Goal: Obtain resource: Download file/media

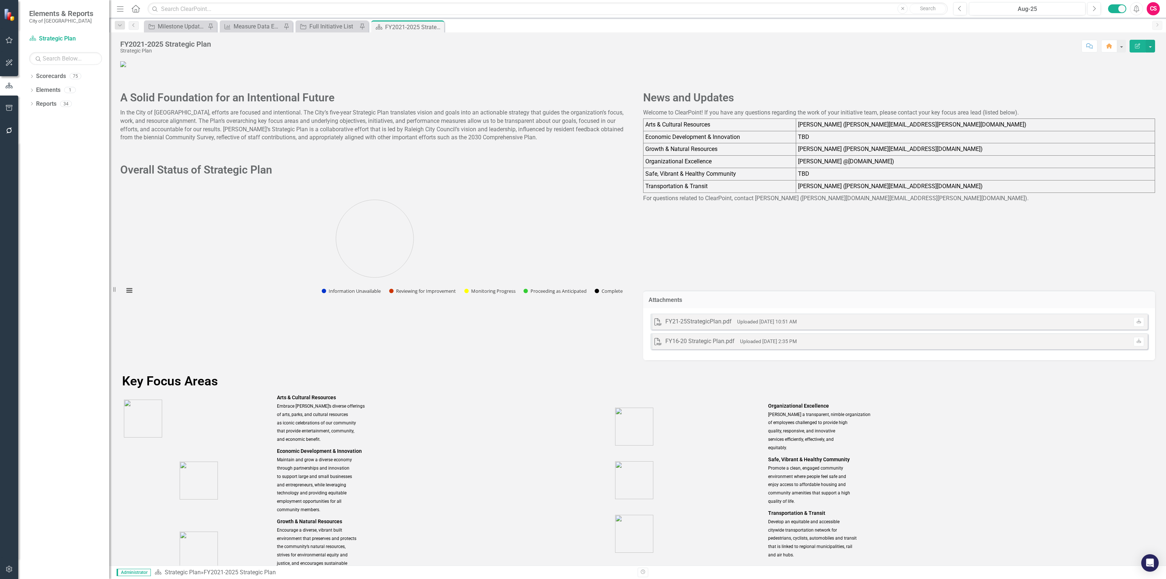
click at [1136, 8] on icon "Alerts" at bounding box center [1137, 8] width 8 height 7
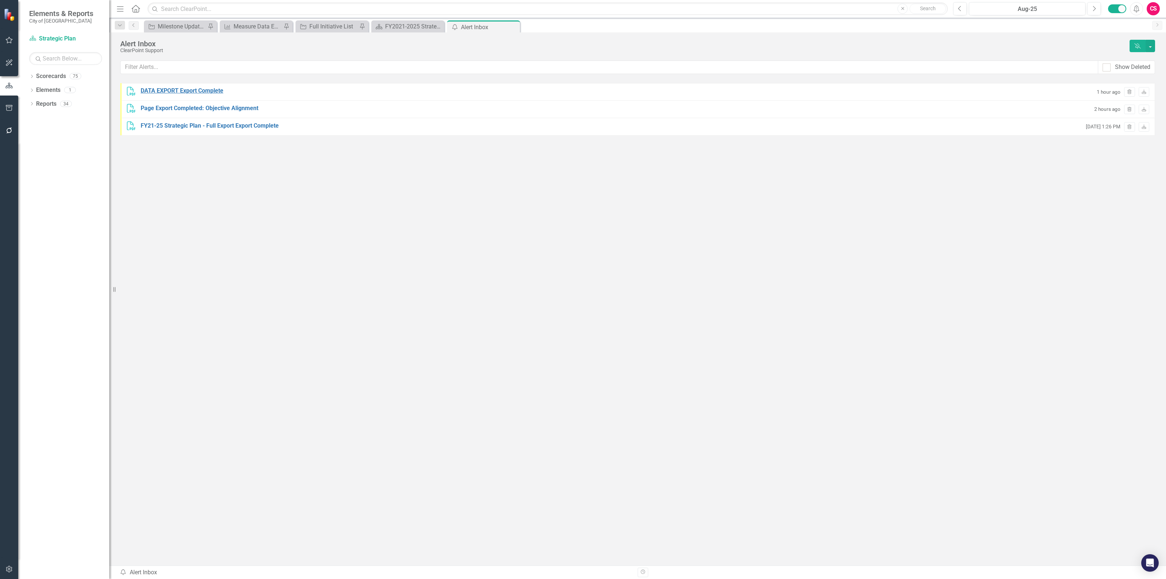
click at [191, 91] on div "DATA EXPORT Export Complete" at bounding box center [182, 91] width 83 height 8
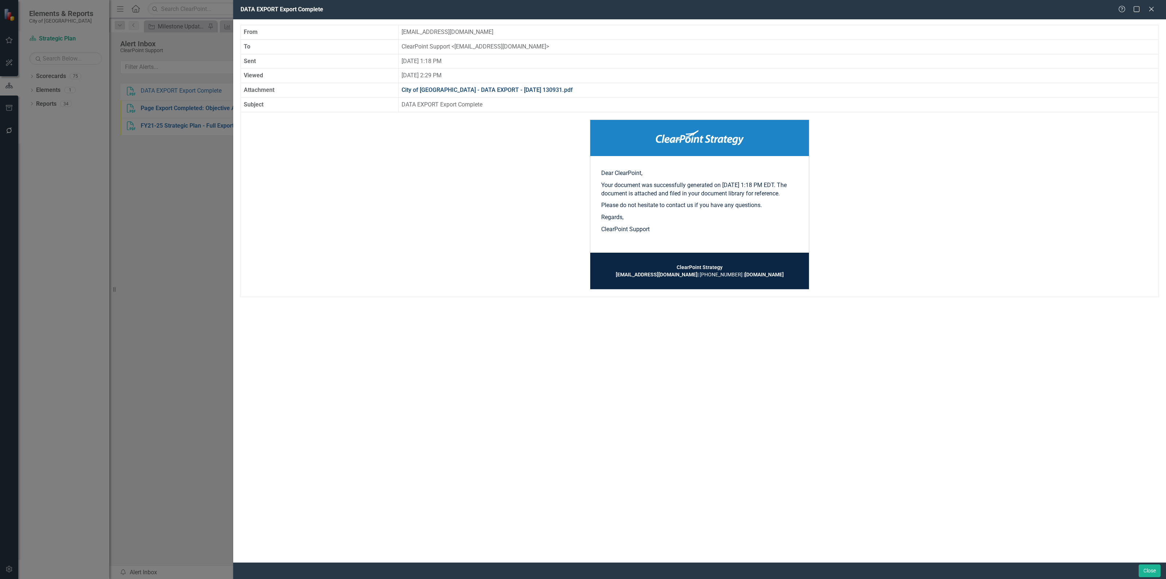
click at [538, 90] on link "City of [GEOGRAPHIC_DATA] - DATA EXPORT - [DATE] 130931.pdf" at bounding box center [487, 89] width 171 height 7
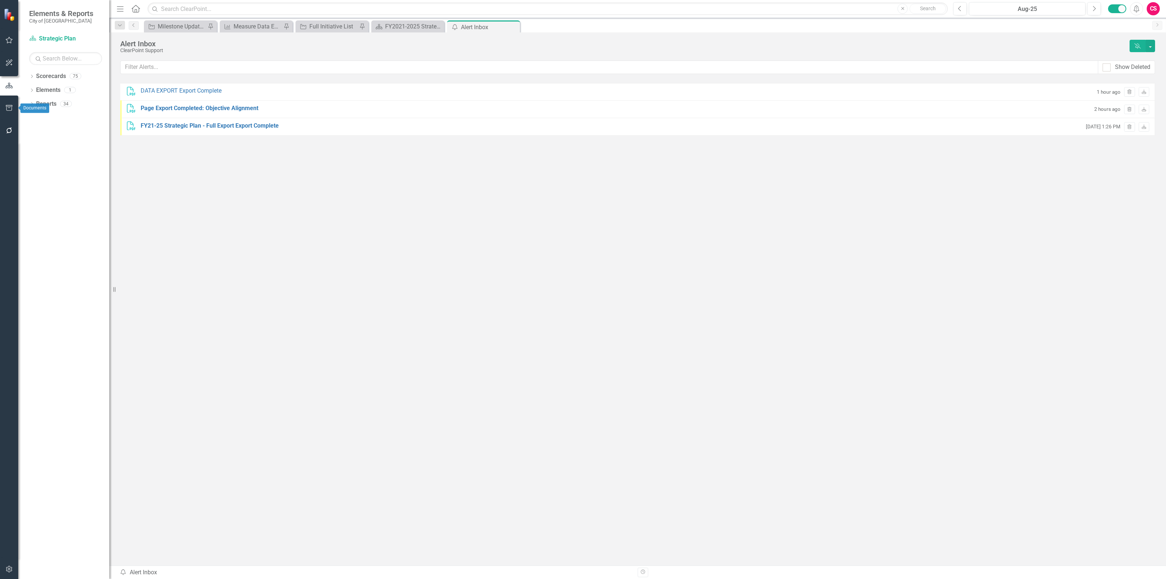
click at [7, 102] on button "button" at bounding box center [9, 108] width 16 height 15
click at [45, 96] on link "Briefing Books" at bounding box center [65, 96] width 73 height 8
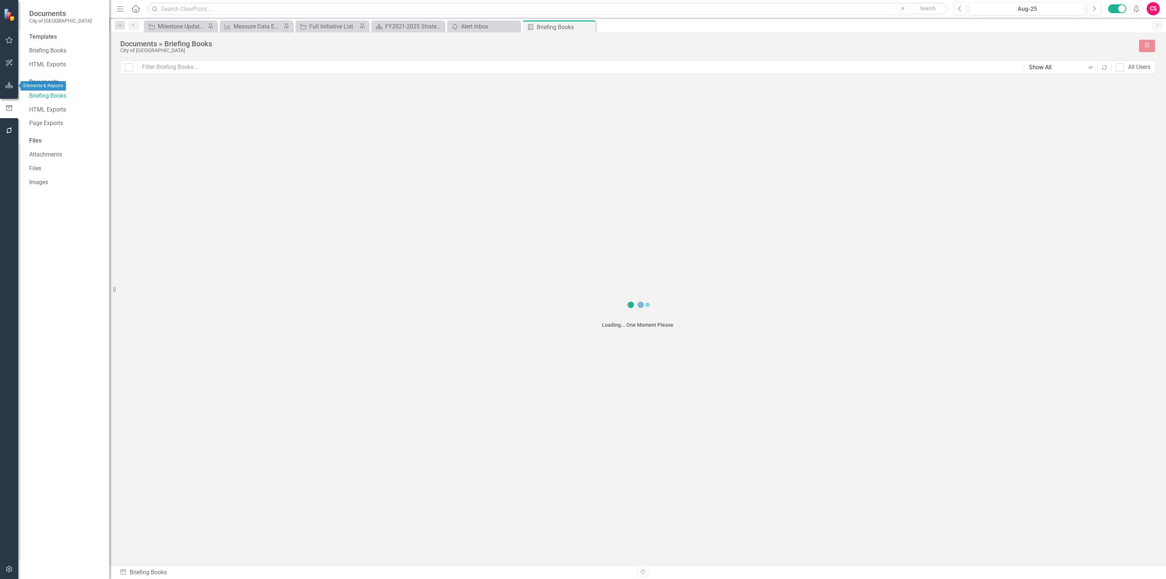
click at [7, 86] on icon "button" at bounding box center [9, 85] width 8 height 6
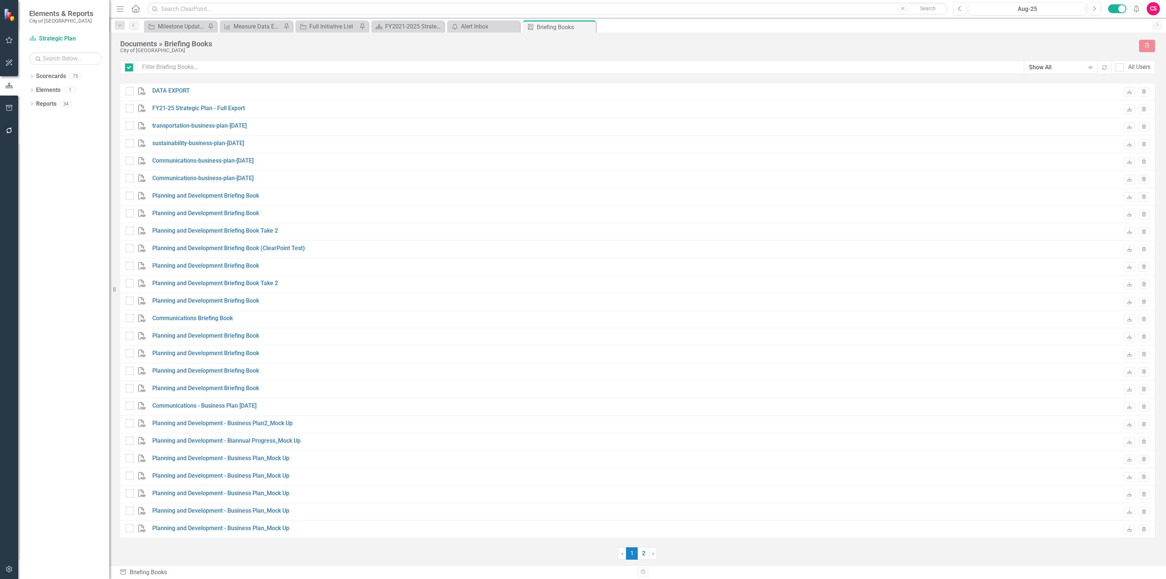
checkbox input "false"
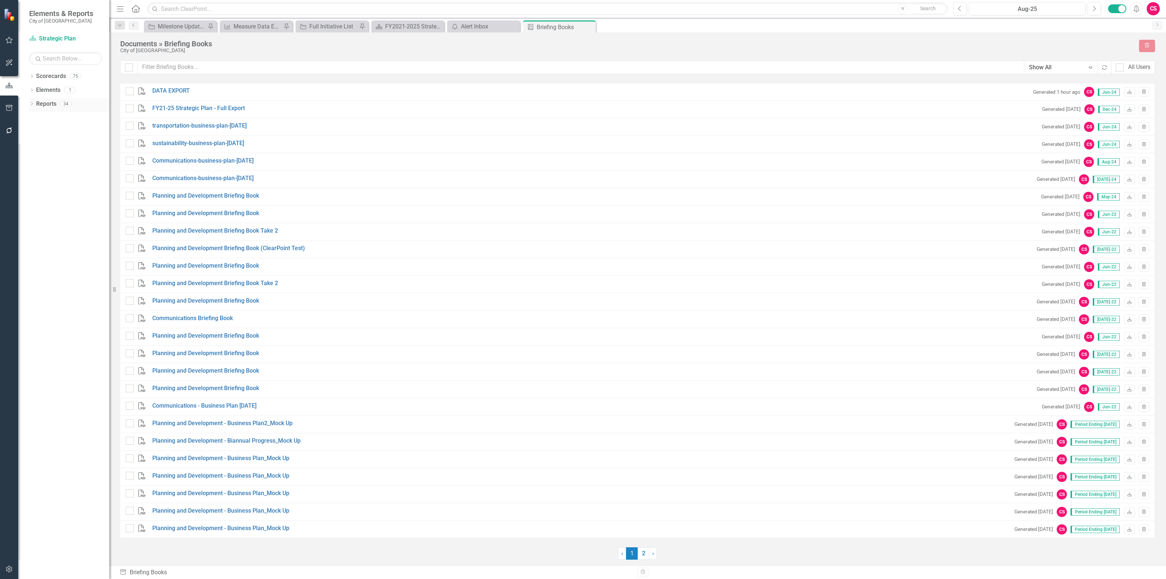
click at [50, 103] on link "Reports" at bounding box center [46, 104] width 20 height 8
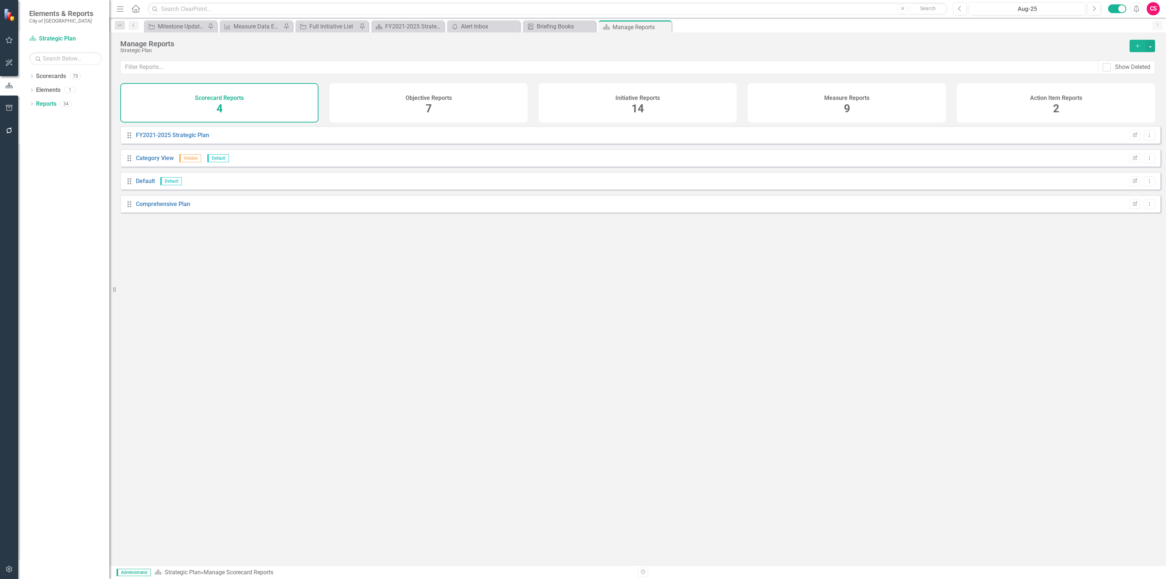
click at [637, 93] on div "Initiative Reports" at bounding box center [637, 97] width 44 height 8
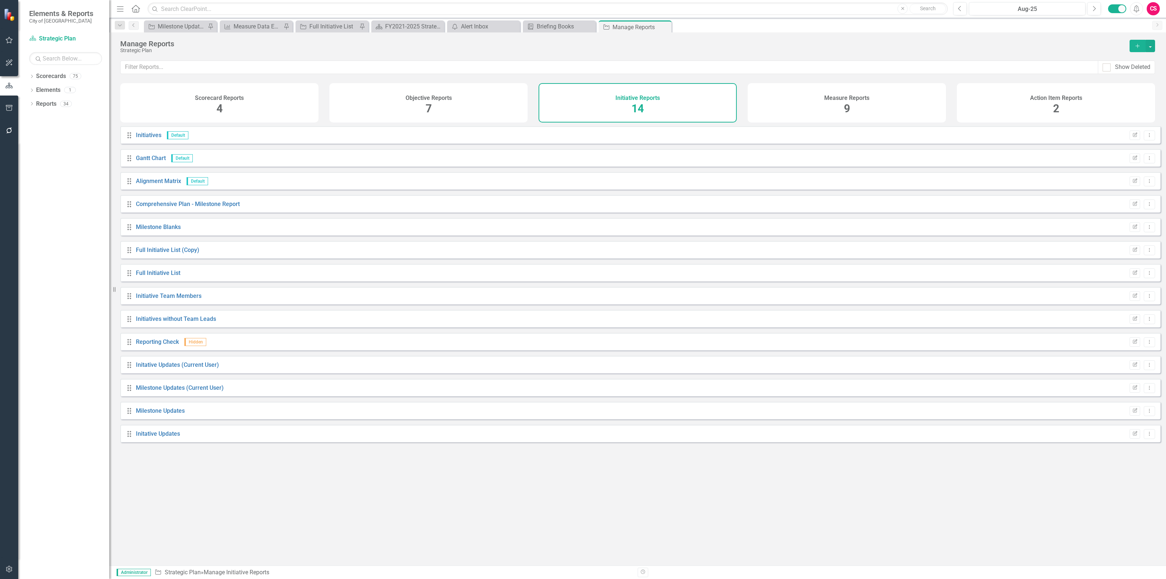
click at [811, 113] on div "Measure Reports 9" at bounding box center [847, 102] width 198 height 39
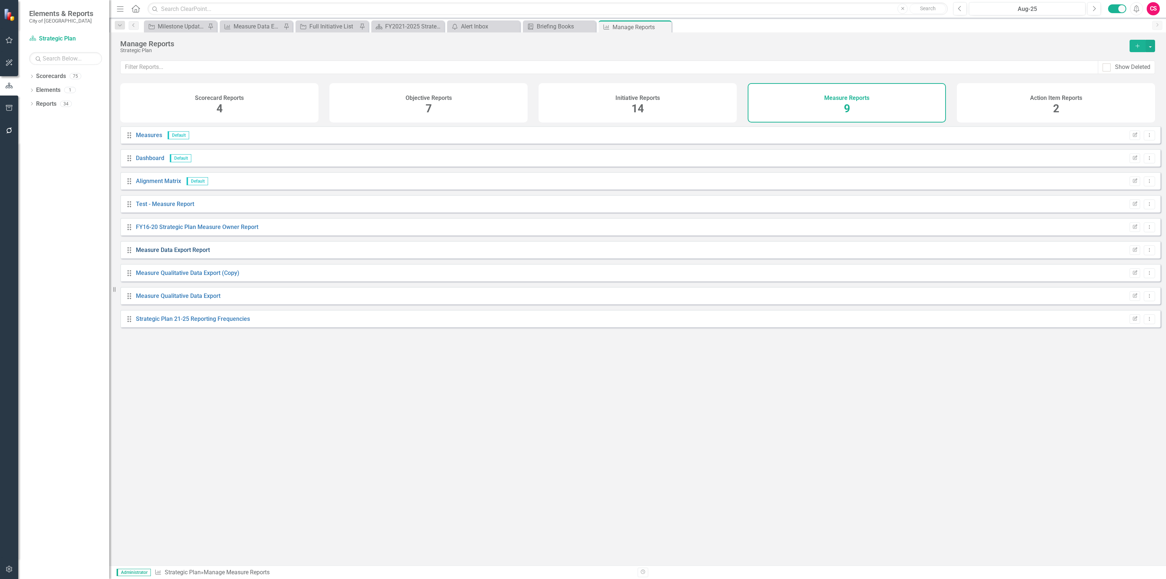
click at [198, 253] on link "Measure Data Export Report" at bounding box center [173, 249] width 74 height 7
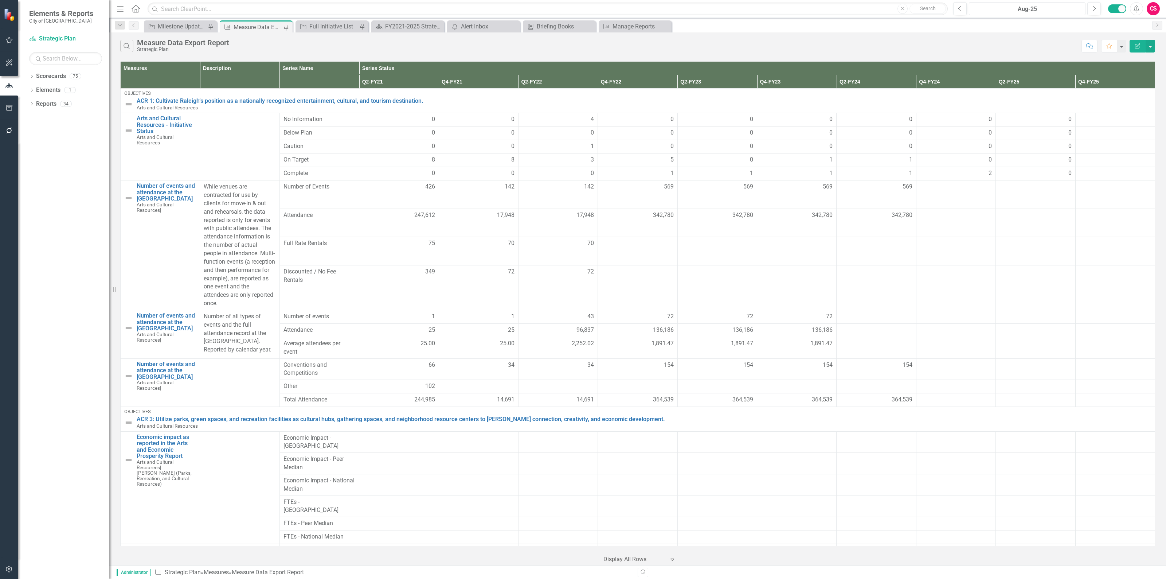
click at [1036, 9] on div "Aug-25" at bounding box center [1028, 9] width 112 height 9
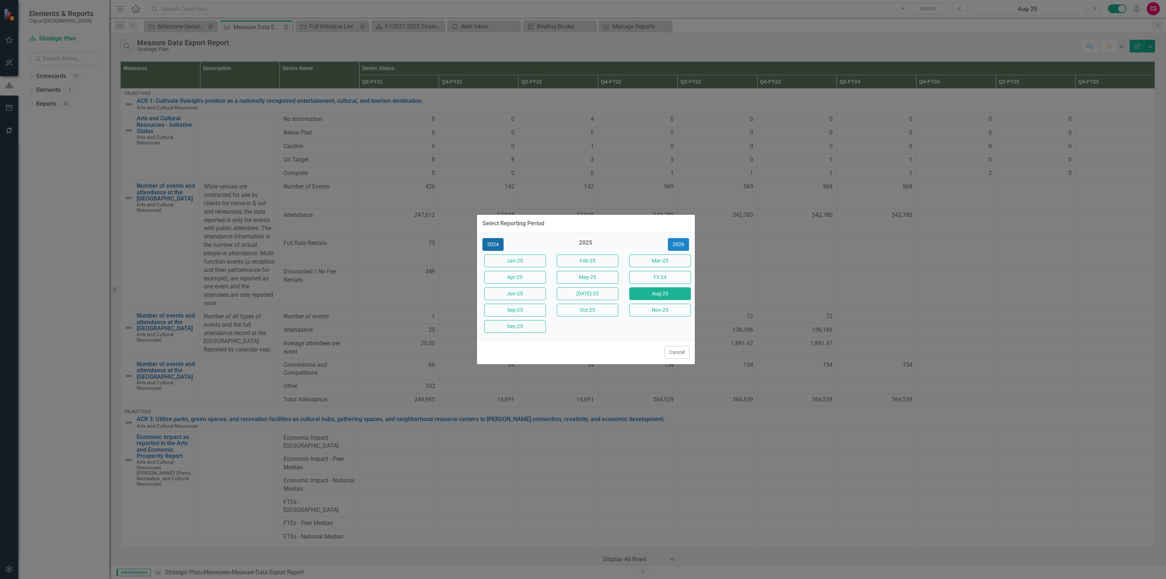
click at [493, 243] on button "2024" at bounding box center [492, 244] width 21 height 13
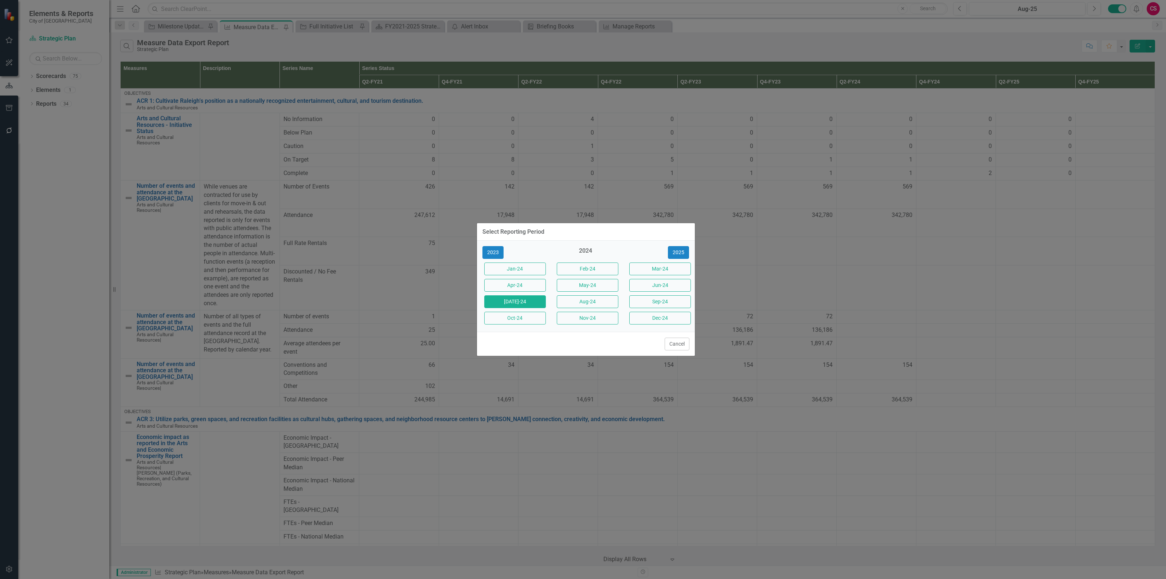
click at [516, 298] on button "[DATE]-24" at bounding box center [515, 301] width 62 height 13
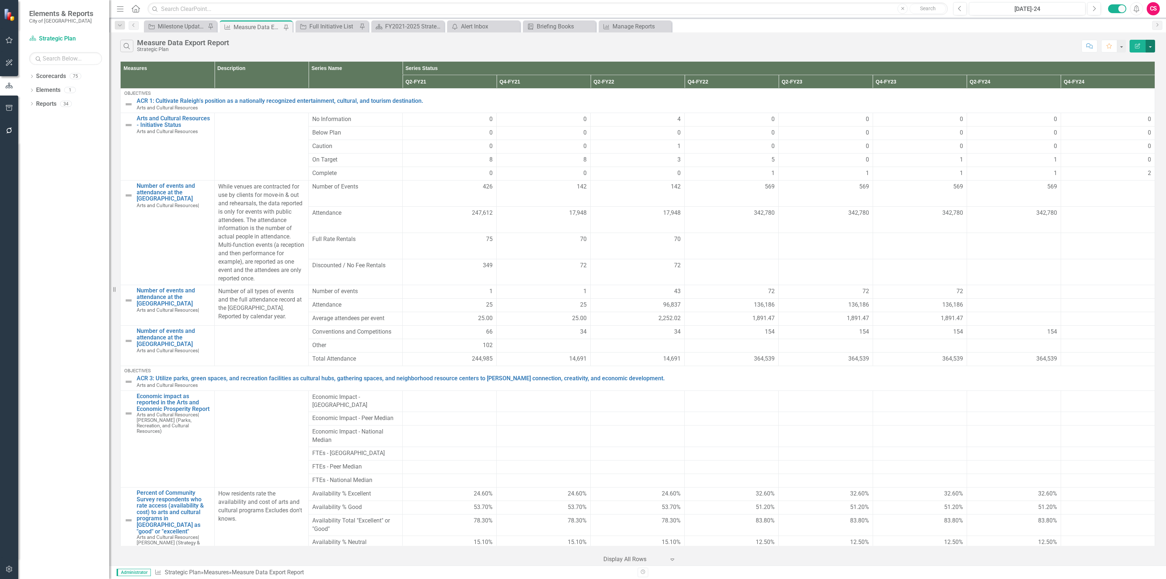
click at [1150, 47] on button "button" at bounding box center [1150, 46] width 9 height 13
click at [1136, 70] on link "PDF Export to PDF" at bounding box center [1126, 74] width 58 height 13
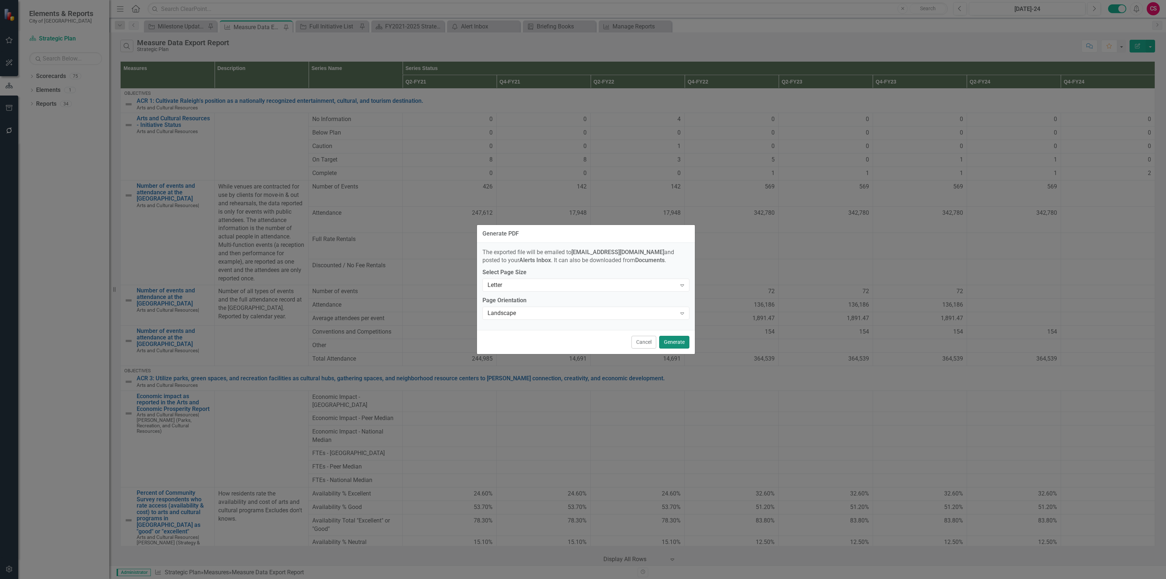
click at [675, 341] on button "Generate" at bounding box center [674, 342] width 30 height 13
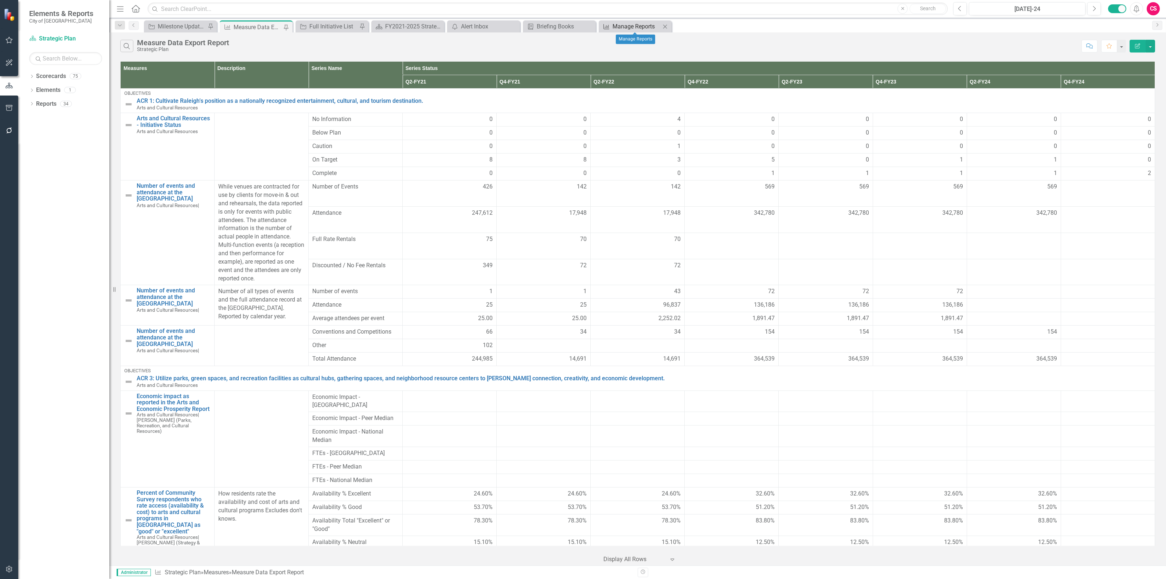
click at [618, 28] on div "Manage Reports" at bounding box center [637, 26] width 48 height 9
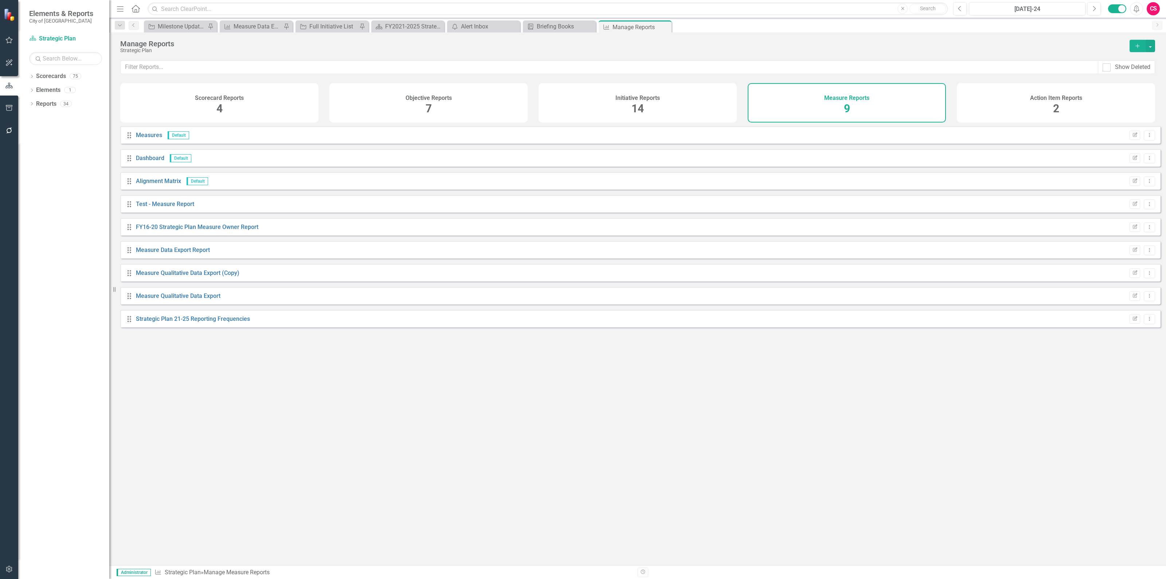
click at [504, 99] on div "Objective Reports 7" at bounding box center [428, 102] width 198 height 39
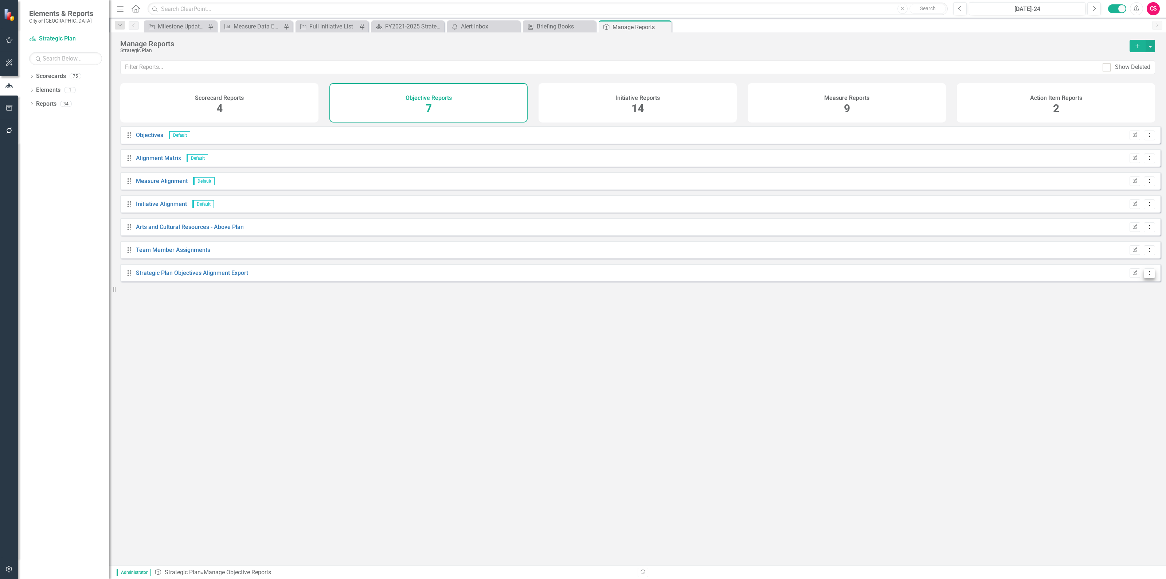
click at [1144, 278] on button "Dropdown Menu" at bounding box center [1149, 273] width 11 height 10
click at [212, 277] on div "Strategic Plan Objectives Alignment Export" at bounding box center [192, 273] width 112 height 8
click at [215, 276] on link "Strategic Plan Objectives Alignment Export" at bounding box center [192, 272] width 112 height 7
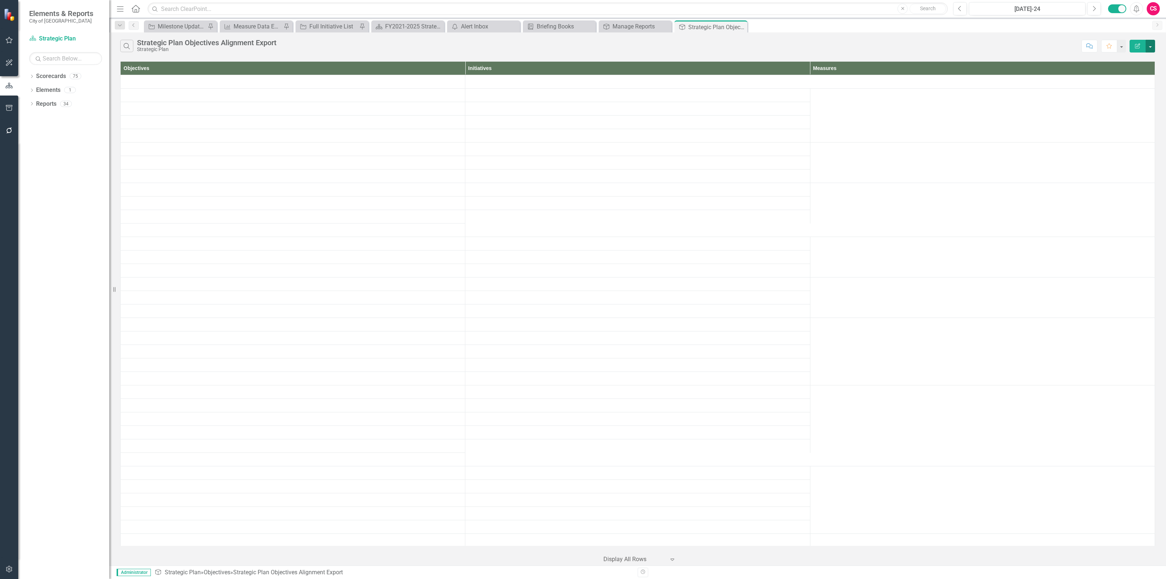
click at [1148, 46] on button "button" at bounding box center [1150, 46] width 9 height 13
click at [1130, 75] on link "PDF Export to PDF" at bounding box center [1126, 74] width 58 height 13
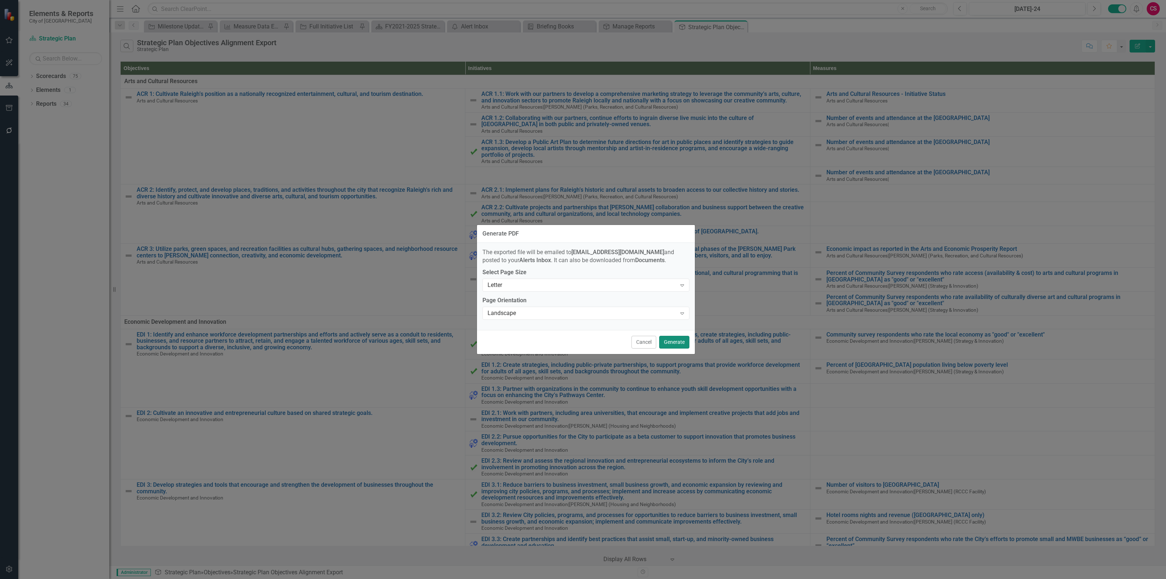
click at [667, 343] on button "Generate" at bounding box center [674, 342] width 30 height 13
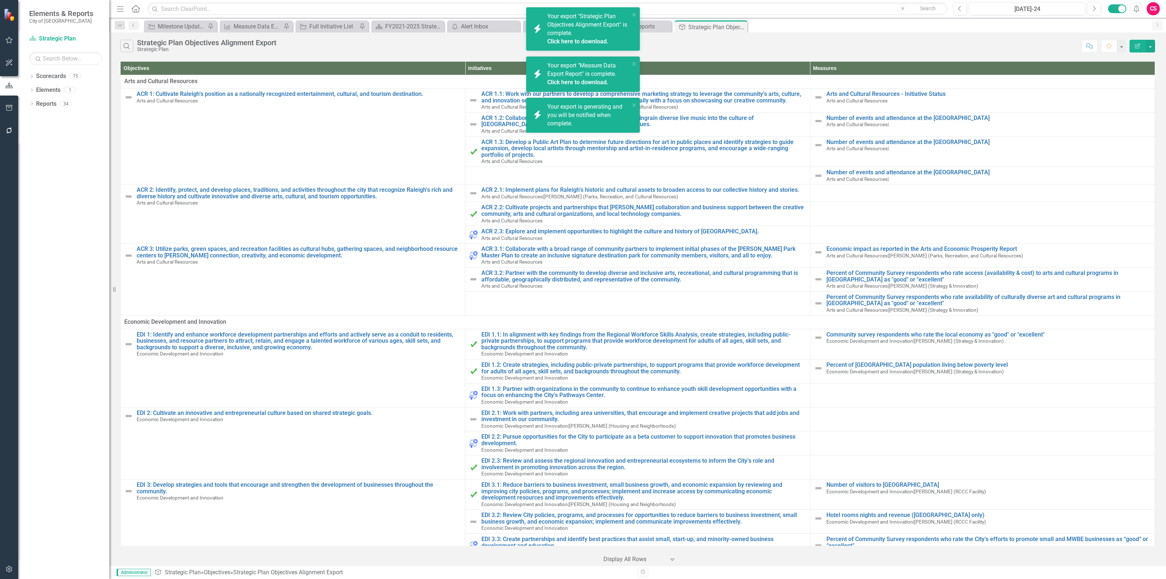
click at [579, 37] on div "Your export "Strategic Plan Objectives Alignment Export" is complete. Click her…" at bounding box center [588, 28] width 82 height 33
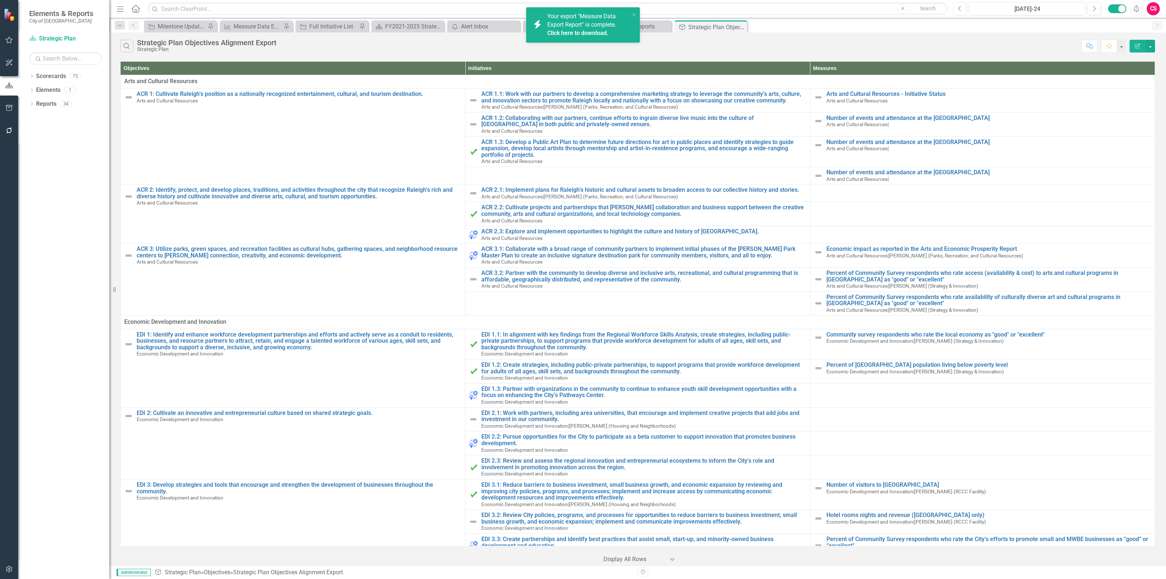
click at [579, 33] on link "Click here to download." at bounding box center [577, 33] width 61 height 7
click at [926, 43] on div "Search Strategic Plan Objectives Alignment Export Strategic Plan" at bounding box center [599, 46] width 958 height 12
click at [1137, 7] on icon "Alerts" at bounding box center [1137, 8] width 8 height 7
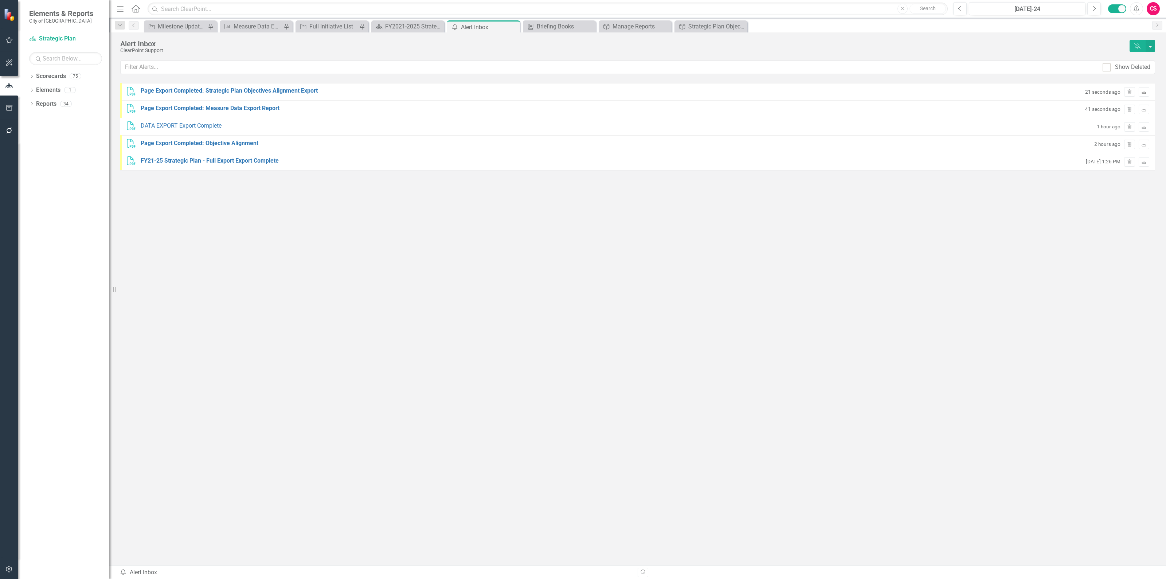
click at [1143, 93] on icon "Download" at bounding box center [1143, 92] width 5 height 4
click at [1134, 8] on icon "Alerts" at bounding box center [1137, 8] width 8 height 7
click at [1133, 13] on button "Alerts" at bounding box center [1136, 8] width 13 height 13
click at [628, 22] on div "Manage Reports" at bounding box center [637, 26] width 48 height 9
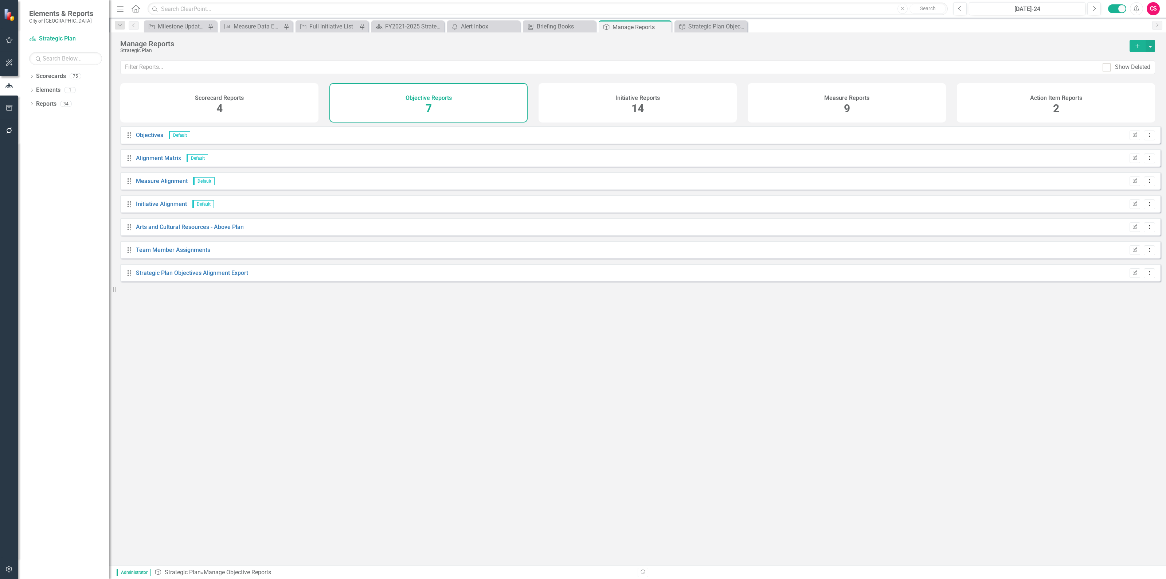
click at [660, 117] on div "Initiative Reports 14" at bounding box center [638, 102] width 198 height 39
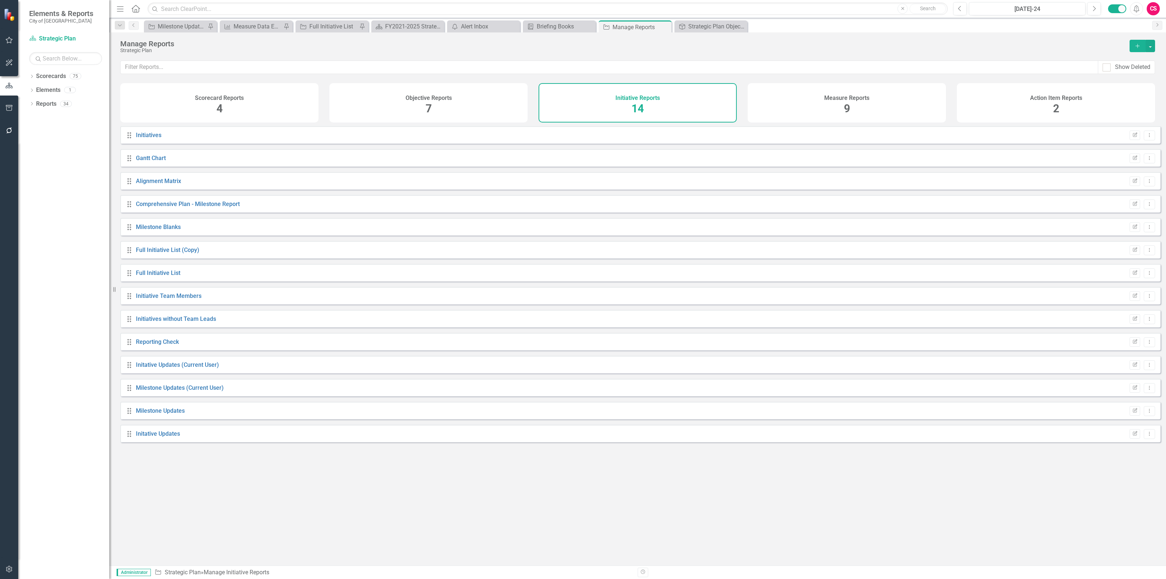
click at [804, 102] on div "Measure Reports 9" at bounding box center [847, 102] width 198 height 39
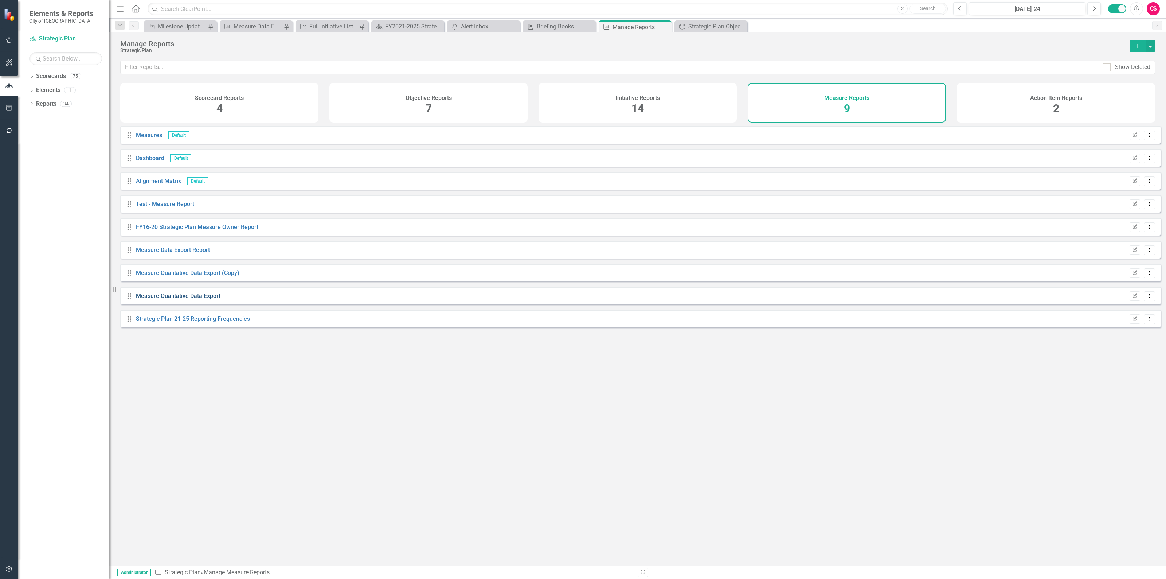
click at [161, 299] on link "Measure Qualitative Data Export" at bounding box center [178, 295] width 85 height 7
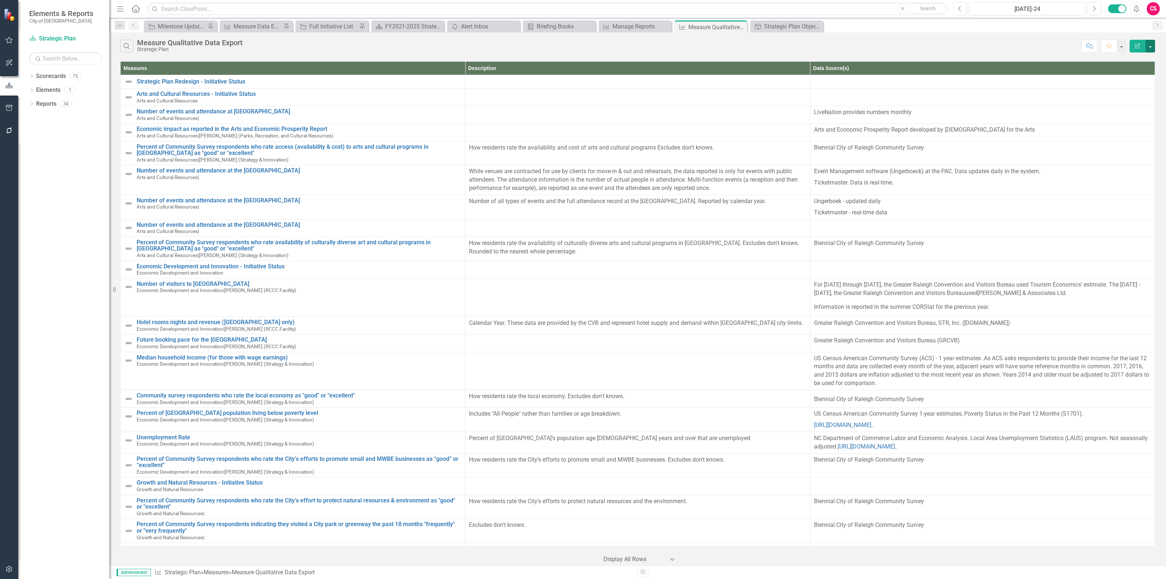
click at [1149, 48] on button "button" at bounding box center [1150, 46] width 9 height 13
click at [1126, 72] on link "PDF Export to PDF" at bounding box center [1126, 74] width 58 height 13
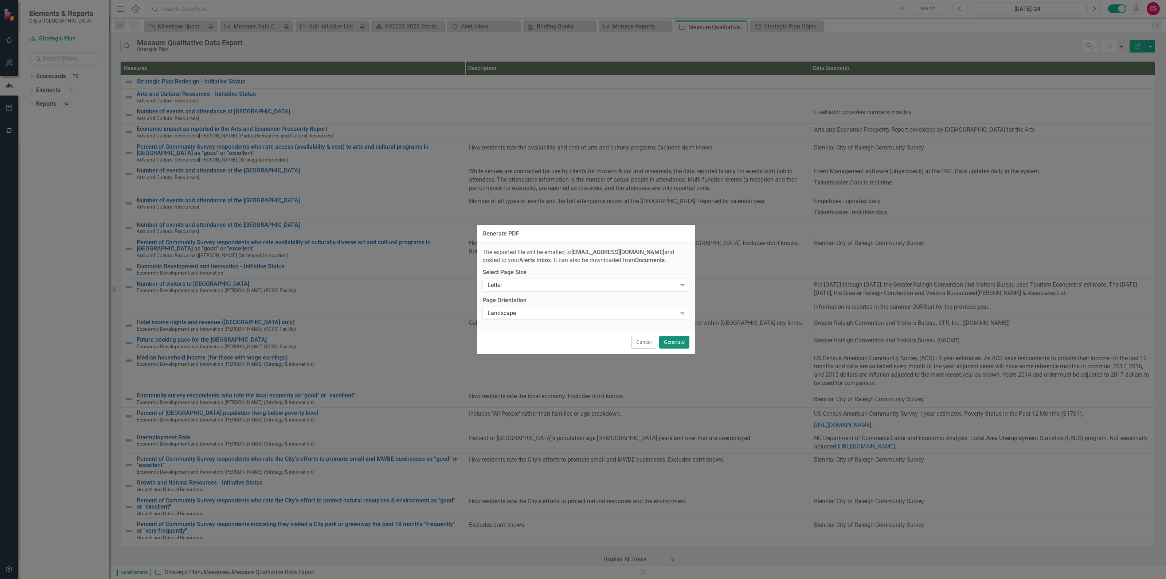
click at [664, 339] on button "Generate" at bounding box center [674, 342] width 30 height 13
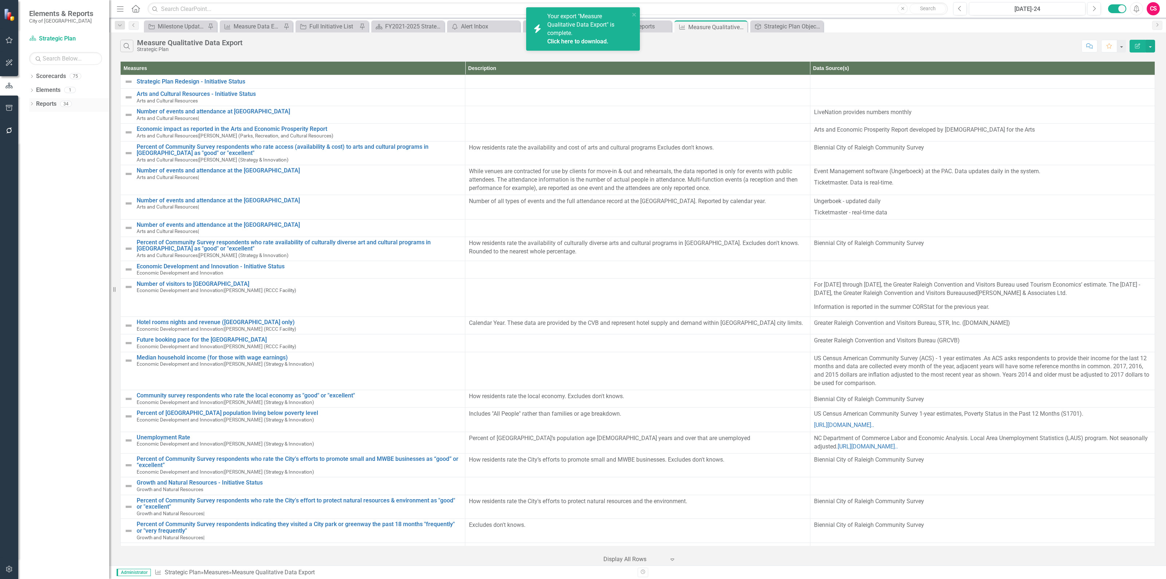
click at [50, 100] on link "Reports" at bounding box center [46, 104] width 20 height 8
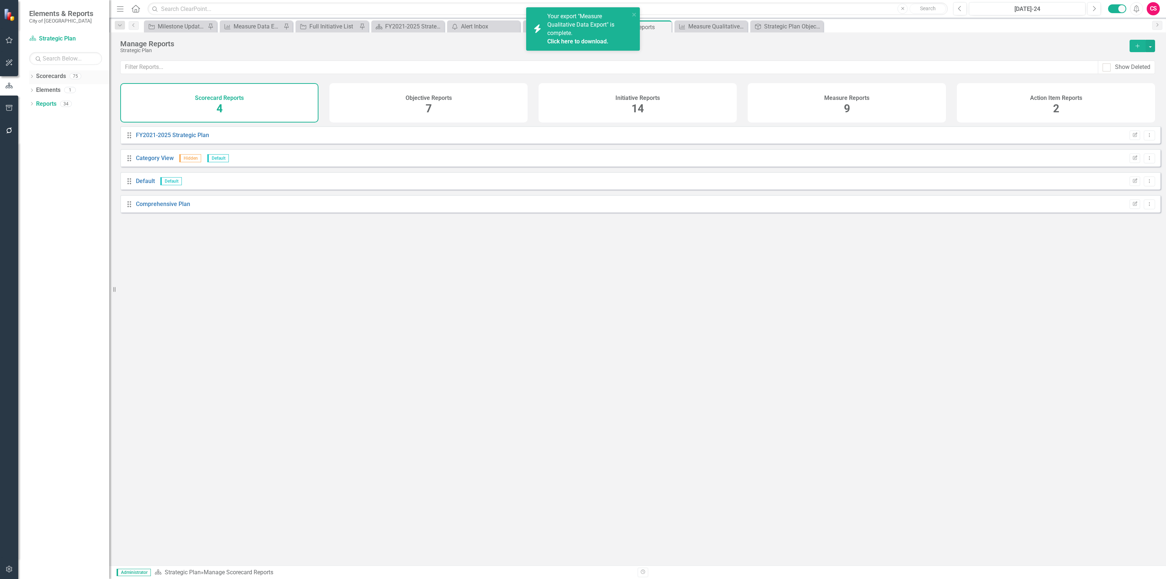
click at [30, 75] on div "Dropdown" at bounding box center [31, 77] width 5 height 6
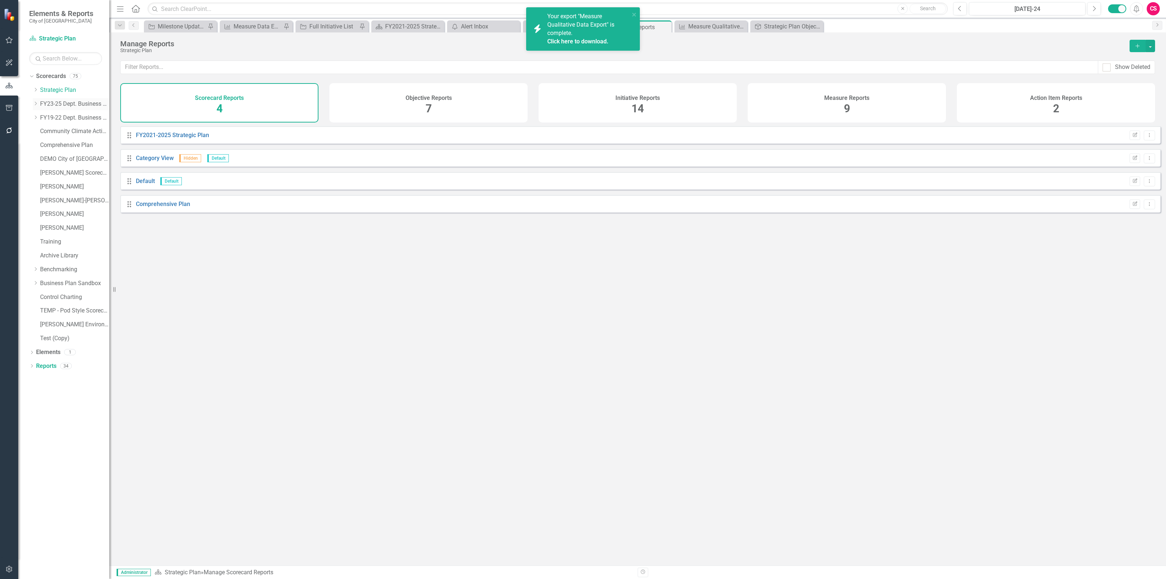
click at [35, 104] on icon "Dropdown" at bounding box center [35, 103] width 5 height 4
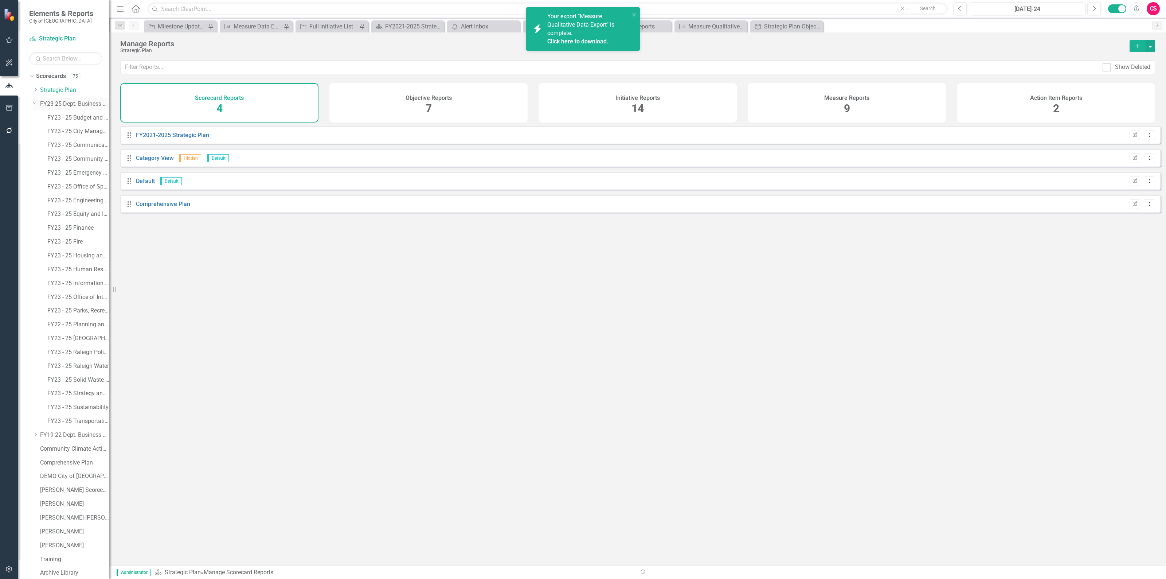
click at [64, 104] on link "FY23-25 Dept. Business Plans" at bounding box center [74, 104] width 69 height 8
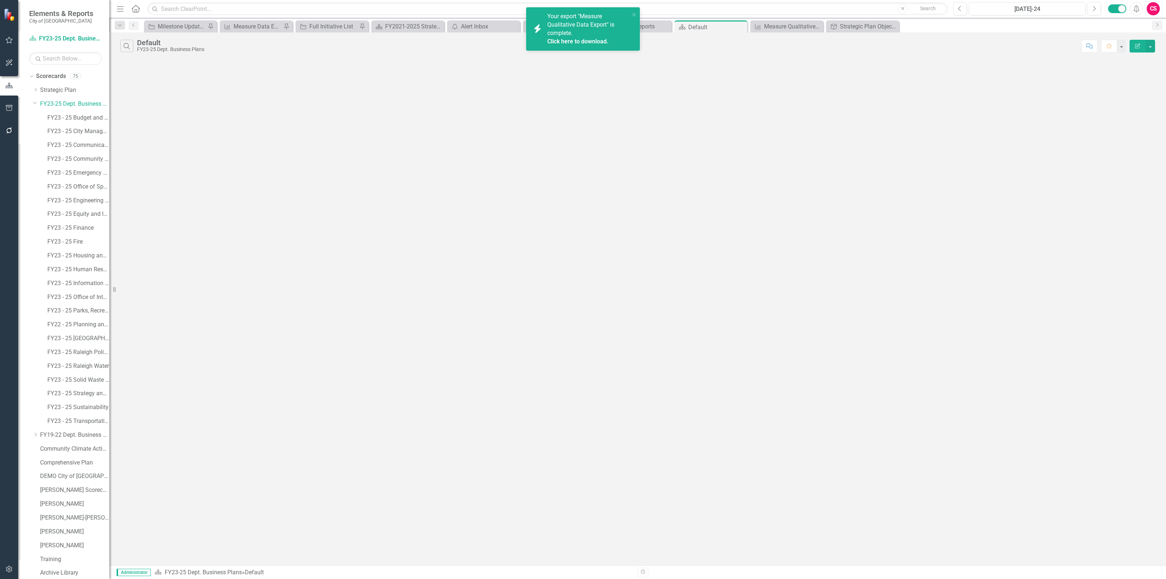
click at [567, 35] on span "Your export "Measure Qualitative Data Export" is complete. Click here to downlo…" at bounding box center [587, 29] width 81 height 33
click at [460, 26] on link "icon.alertInbox Alert Inbox" at bounding box center [479, 26] width 60 height 9
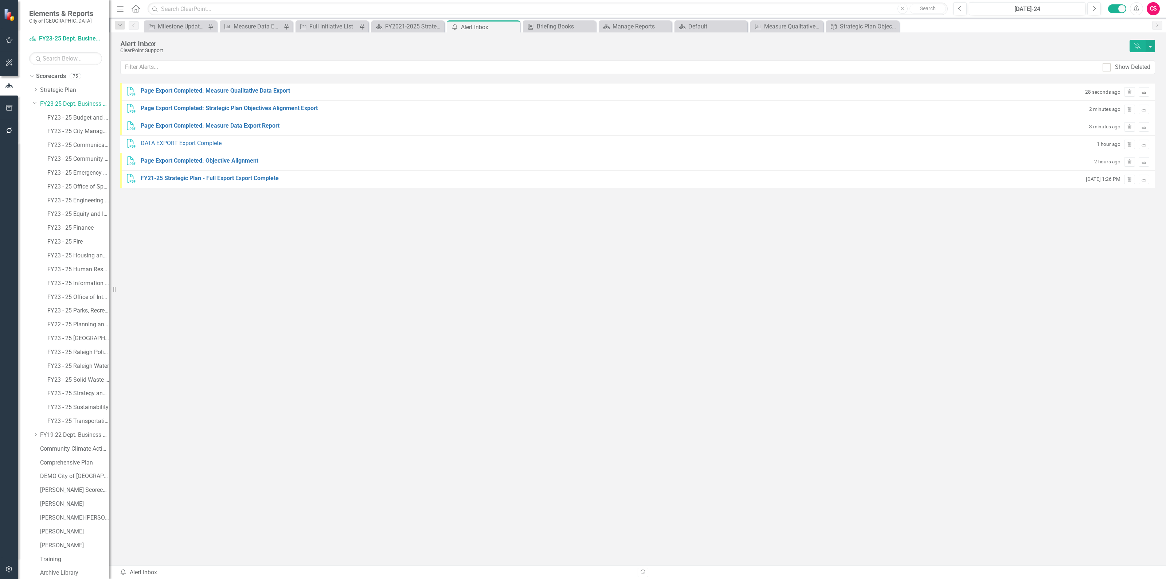
click at [1145, 92] on icon at bounding box center [1144, 91] width 4 height 4
click at [848, 26] on div "Strategic Plan Objectives Alignment Export" at bounding box center [864, 26] width 48 height 9
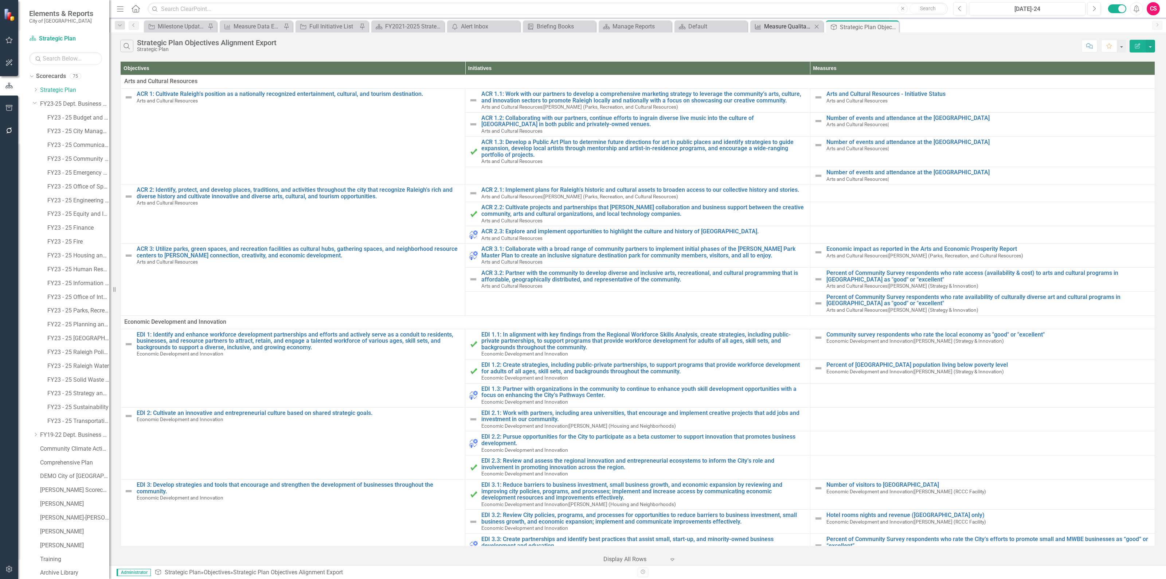
click at [766, 25] on div "Measure Qualitative Data Export" at bounding box center [788, 26] width 48 height 9
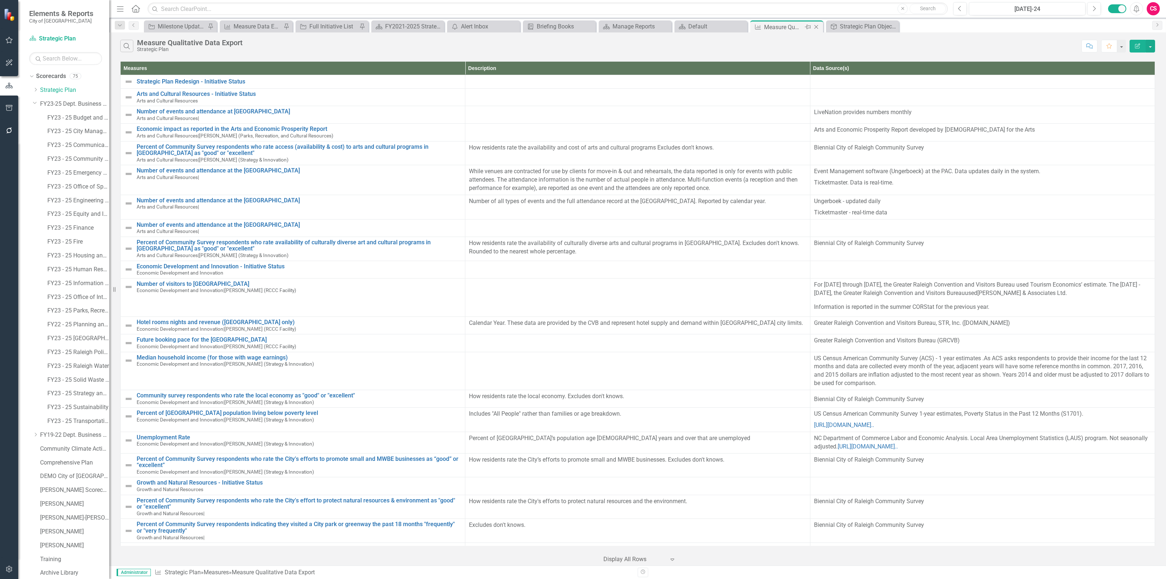
click at [817, 26] on icon at bounding box center [816, 27] width 4 height 4
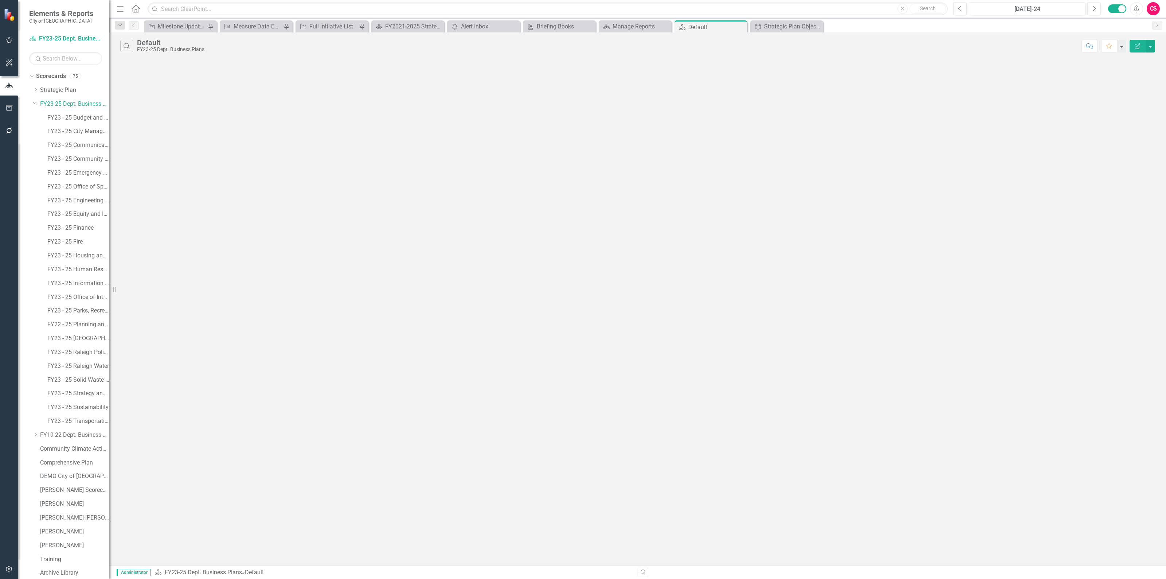
scroll to position [112, 0]
drag, startPoint x: 46, startPoint y: 568, endPoint x: 42, endPoint y: 571, distance: 5.4
click at [42, 571] on link "Reports" at bounding box center [46, 571] width 20 height 8
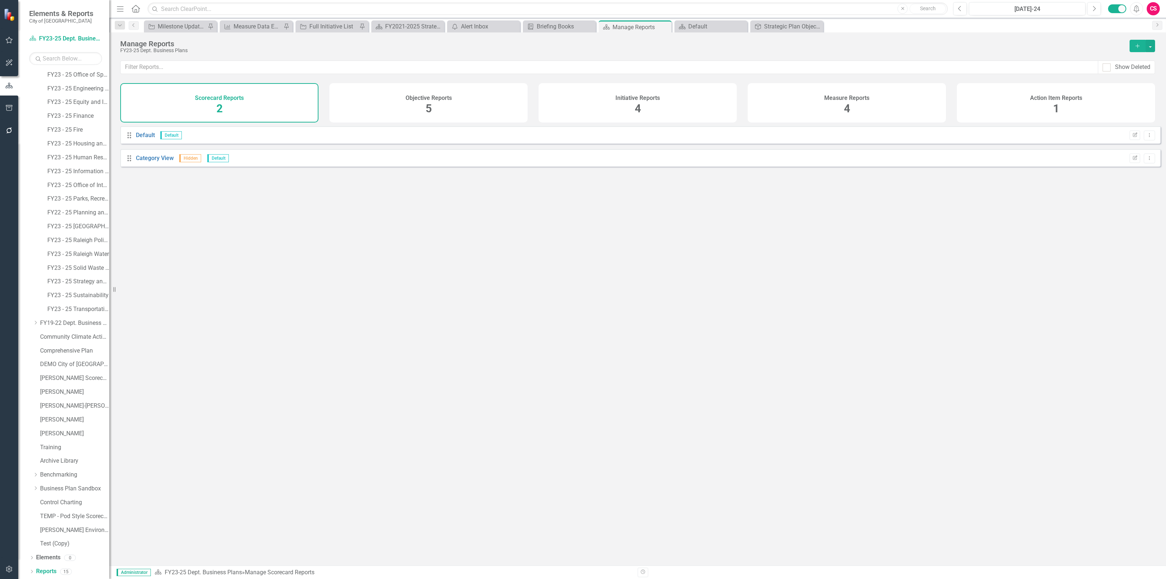
click at [826, 97] on h4 "Measure Reports" at bounding box center [846, 98] width 45 height 7
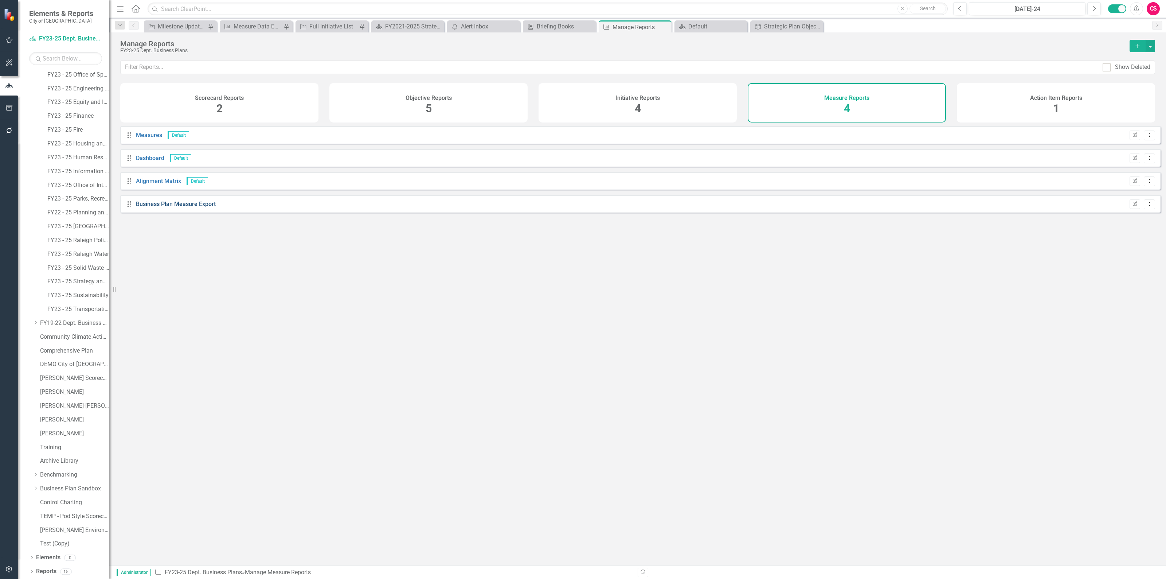
click at [164, 207] on link "Business Plan Measure Export" at bounding box center [176, 203] width 80 height 7
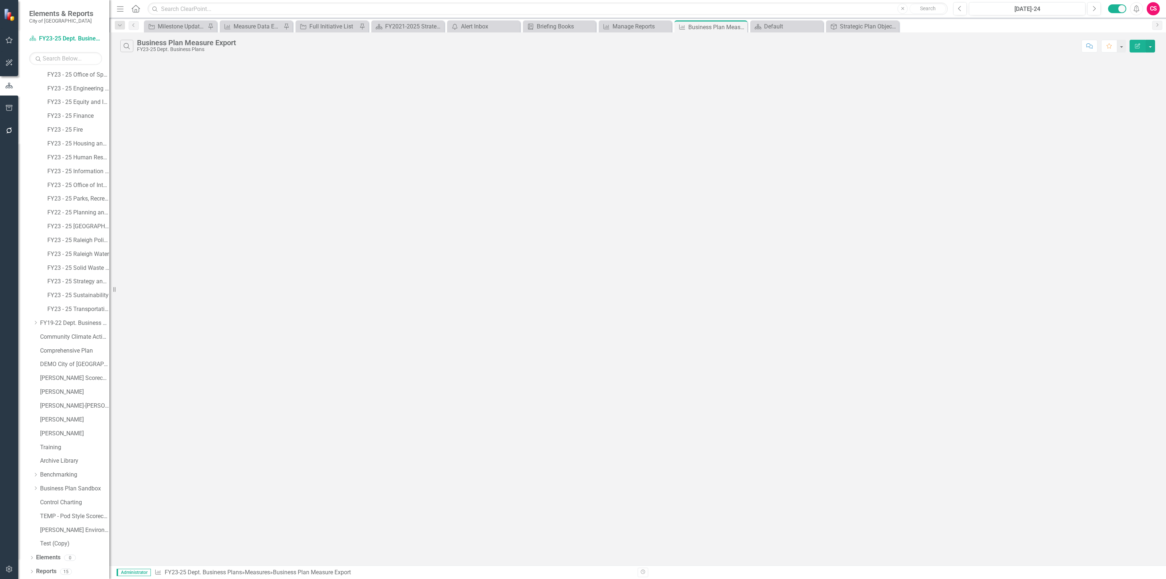
click at [1137, 46] on icon "Edit Report" at bounding box center [1137, 45] width 7 height 5
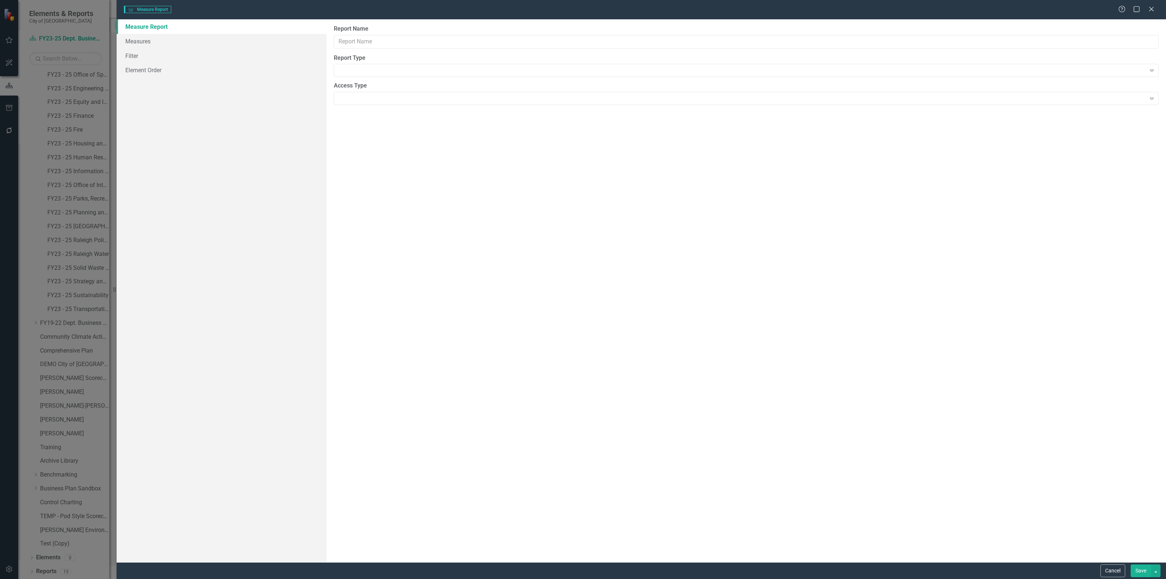
type input "Business Plan Measure Export"
drag, startPoint x: 159, startPoint y: 37, endPoint x: 141, endPoint y: 39, distance: 17.6
click at [141, 39] on link "Columns" at bounding box center [222, 41] width 210 height 15
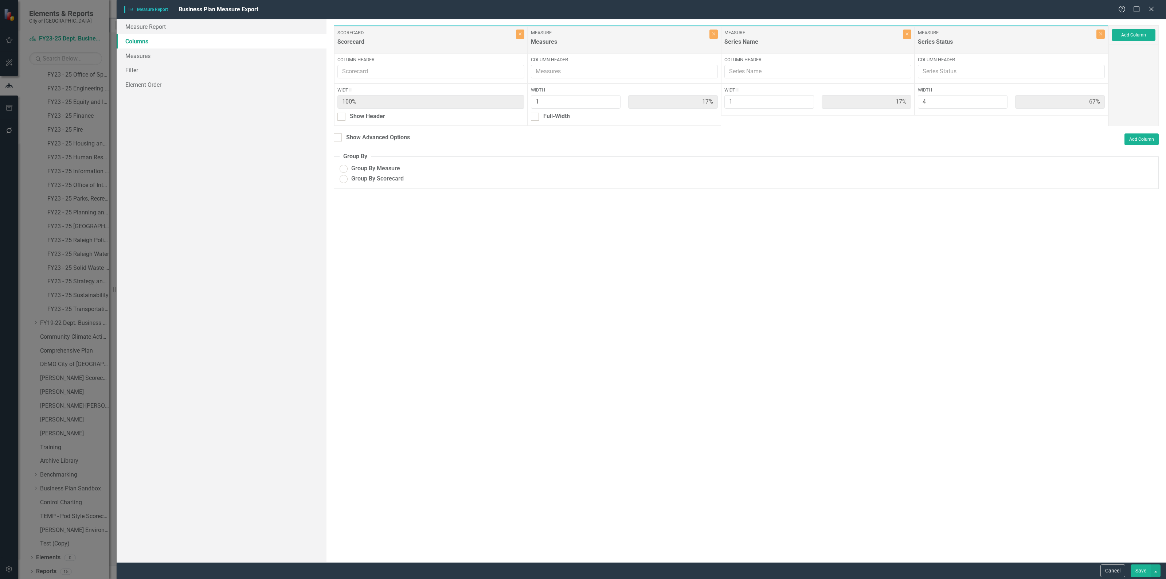
radio input "true"
click at [343, 158] on ins at bounding box center [343, 163] width 11 height 11
click at [343, 158] on input "Group By Measure" at bounding box center [343, 163] width 11 height 11
radio input "true"
click at [341, 171] on ins at bounding box center [343, 173] width 11 height 11
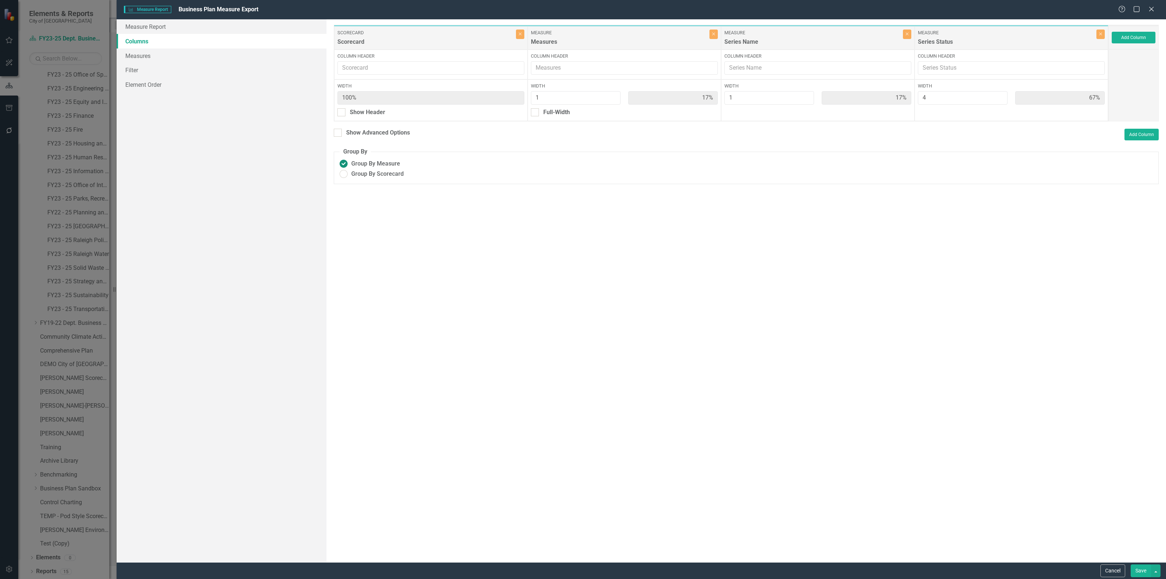
click at [341, 171] on input "Group By Scorecard" at bounding box center [343, 173] width 11 height 11
radio input "true"
click at [168, 52] on link "Measures" at bounding box center [222, 55] width 210 height 15
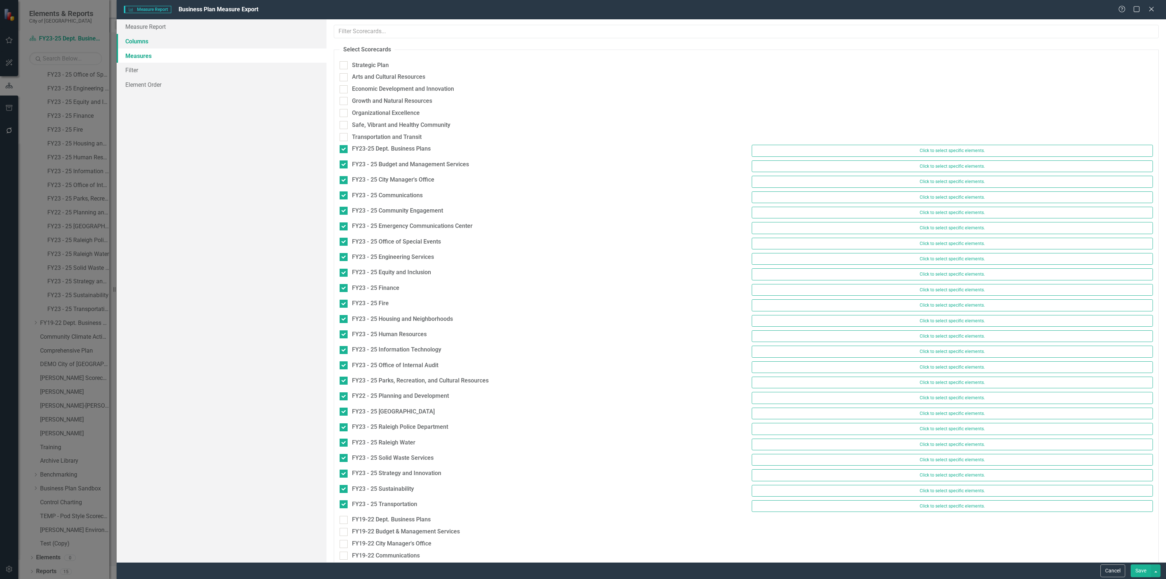
click at [192, 35] on link "Columns" at bounding box center [222, 41] width 210 height 15
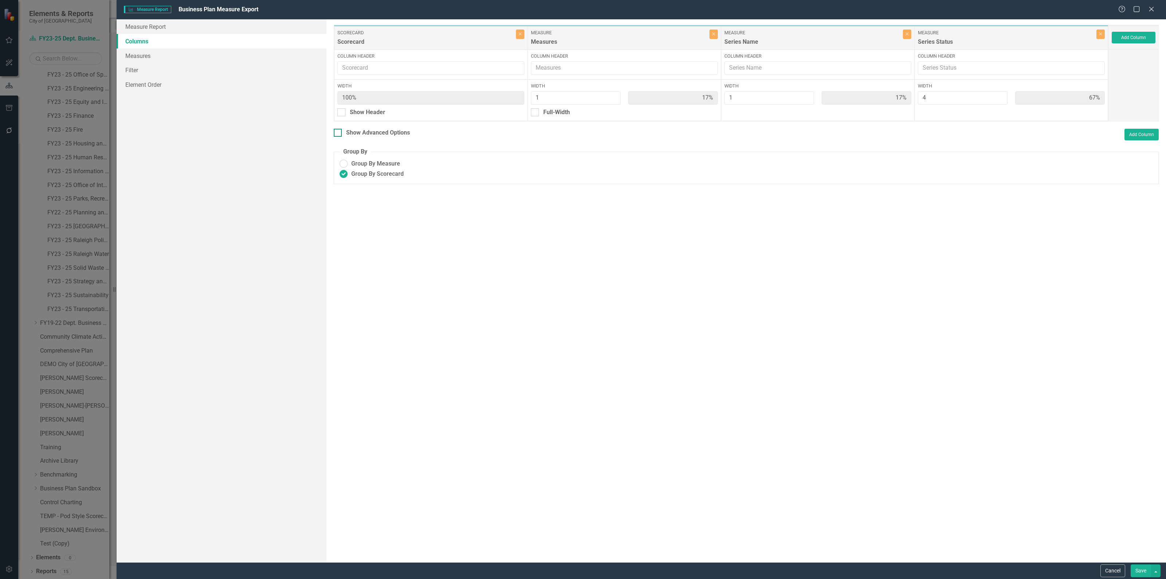
click at [338, 133] on div at bounding box center [338, 133] width 8 height 8
click at [338, 133] on input "Show Advanced Options" at bounding box center [336, 131] width 5 height 5
click at [338, 133] on div at bounding box center [338, 133] width 8 height 8
click at [338, 133] on input "Show Advanced Options" at bounding box center [336, 131] width 5 height 5
click at [338, 133] on div at bounding box center [338, 133] width 8 height 8
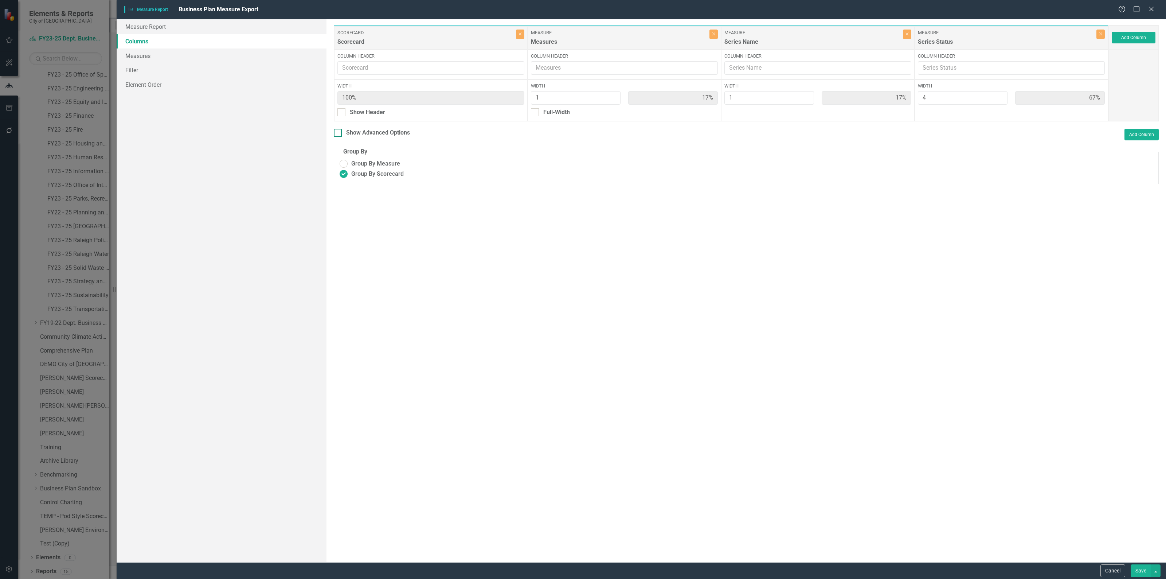
click at [338, 133] on input "Show Advanced Options" at bounding box center [336, 131] width 5 height 5
checkbox input "true"
click at [1144, 573] on button "Save" at bounding box center [1141, 570] width 20 height 13
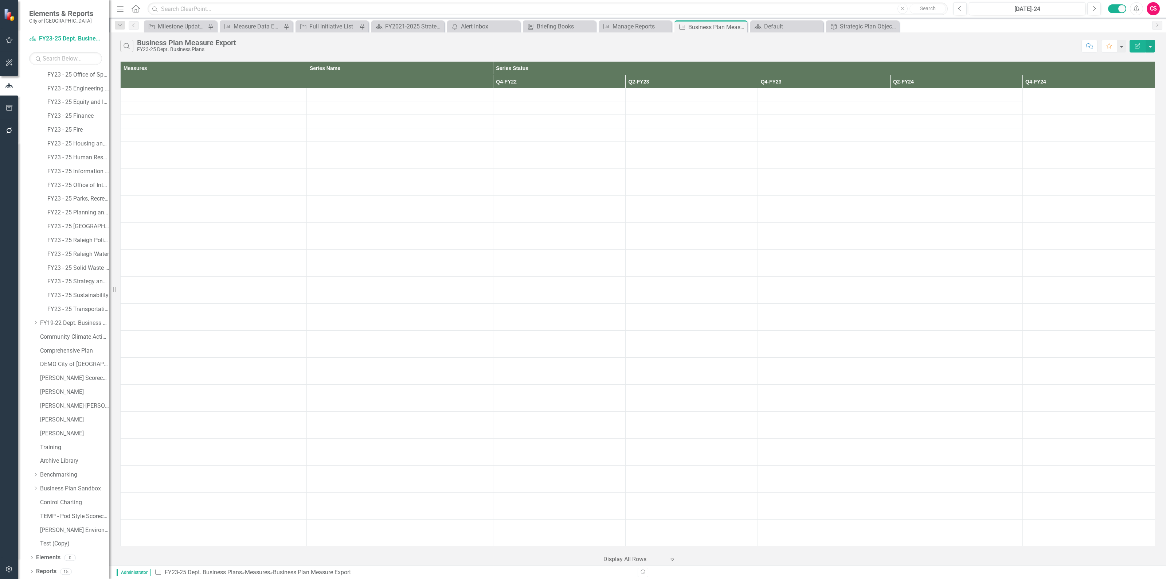
scroll to position [2216, 0]
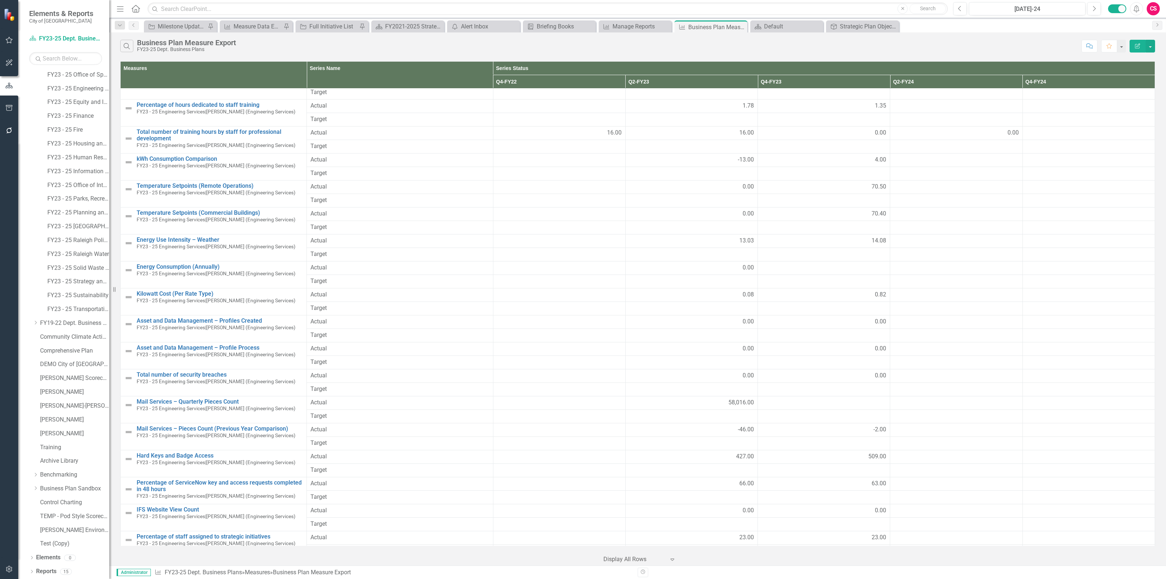
click at [1130, 40] on button "Edit Report" at bounding box center [1138, 46] width 16 height 13
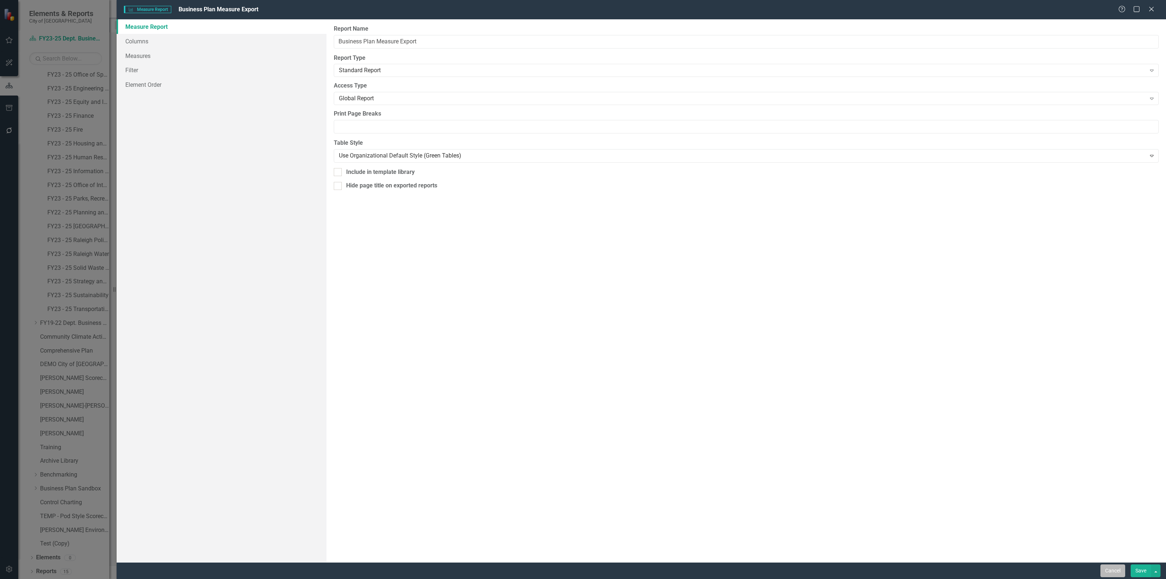
click at [1110, 570] on button "Cancel" at bounding box center [1113, 570] width 25 height 13
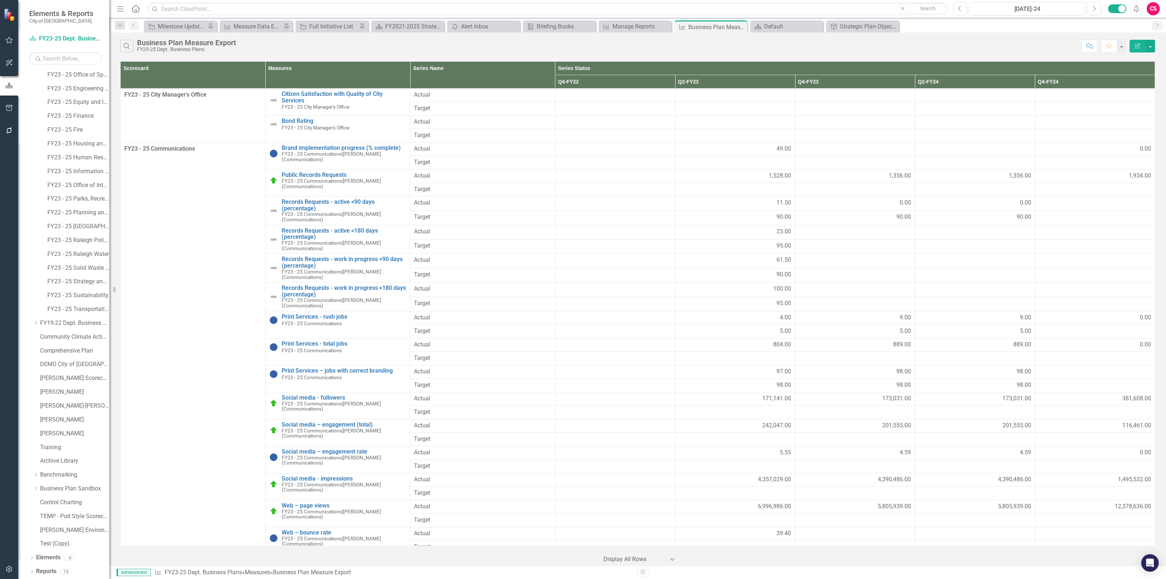
scroll to position [4433, 0]
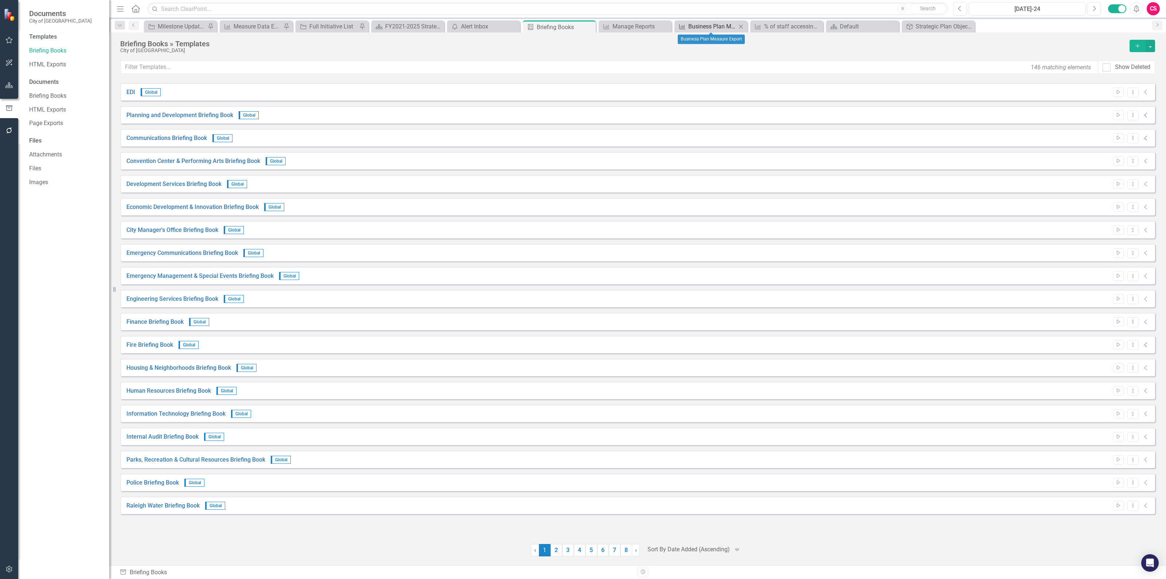
click at [718, 27] on div "Business Plan Measure Export" at bounding box center [712, 26] width 48 height 9
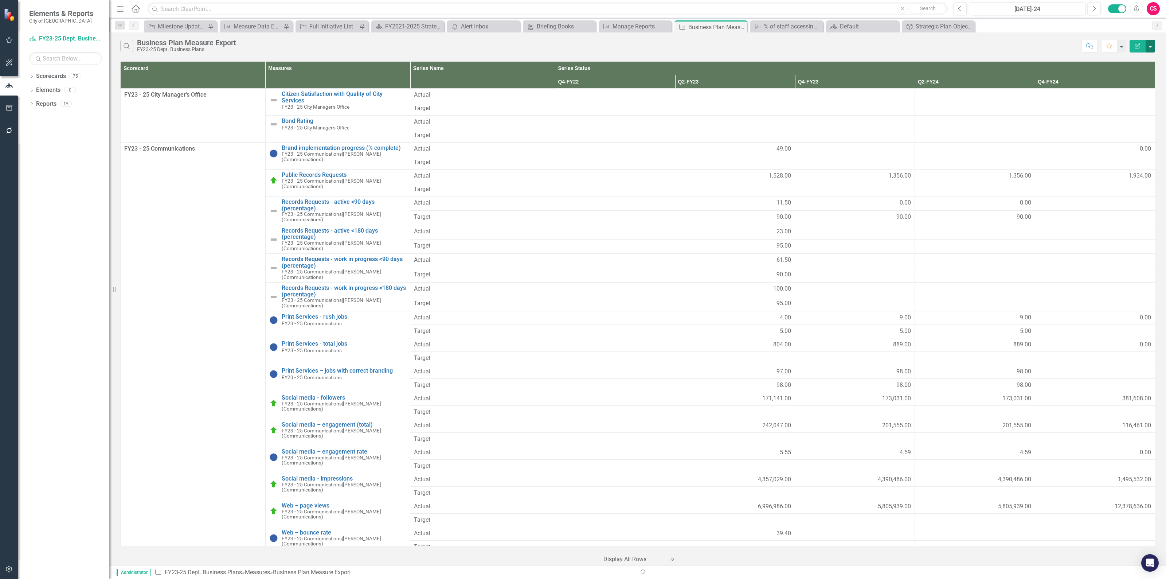
click at [1152, 48] on button "button" at bounding box center [1150, 46] width 9 height 13
click at [1127, 73] on link "PDF Export to PDF" at bounding box center [1126, 74] width 58 height 13
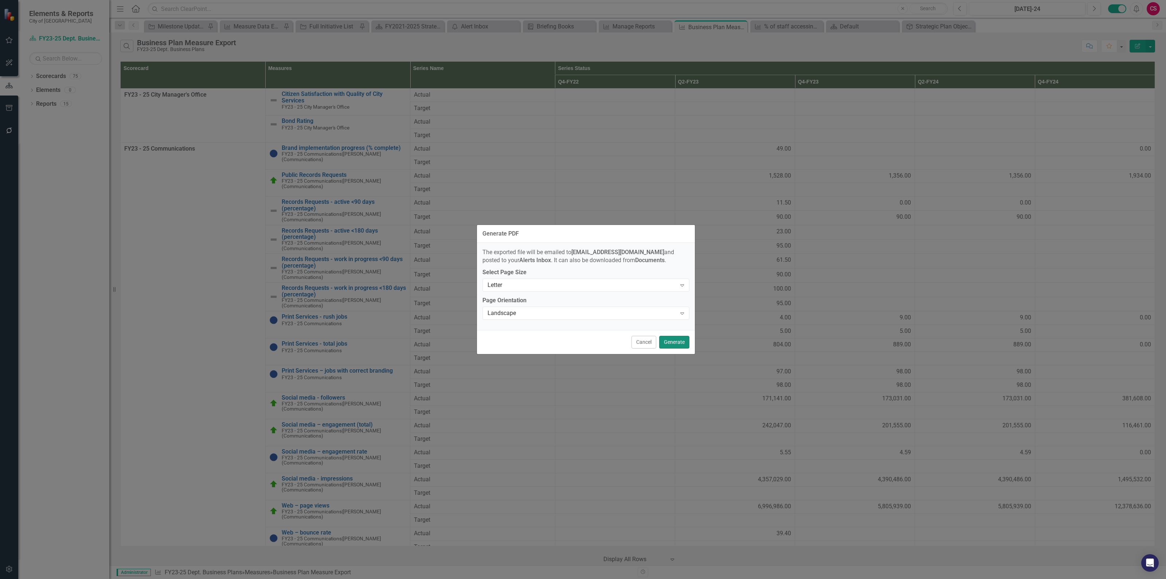
click at [675, 343] on button "Generate" at bounding box center [674, 342] width 30 height 13
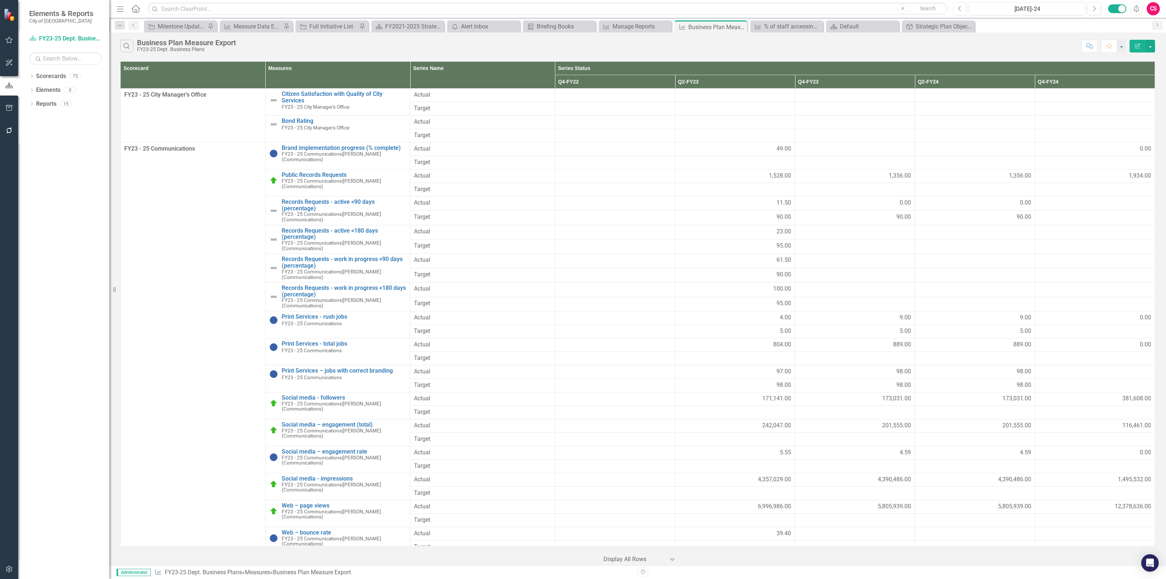
click at [620, 27] on div "Manage Reports" at bounding box center [637, 26] width 48 height 9
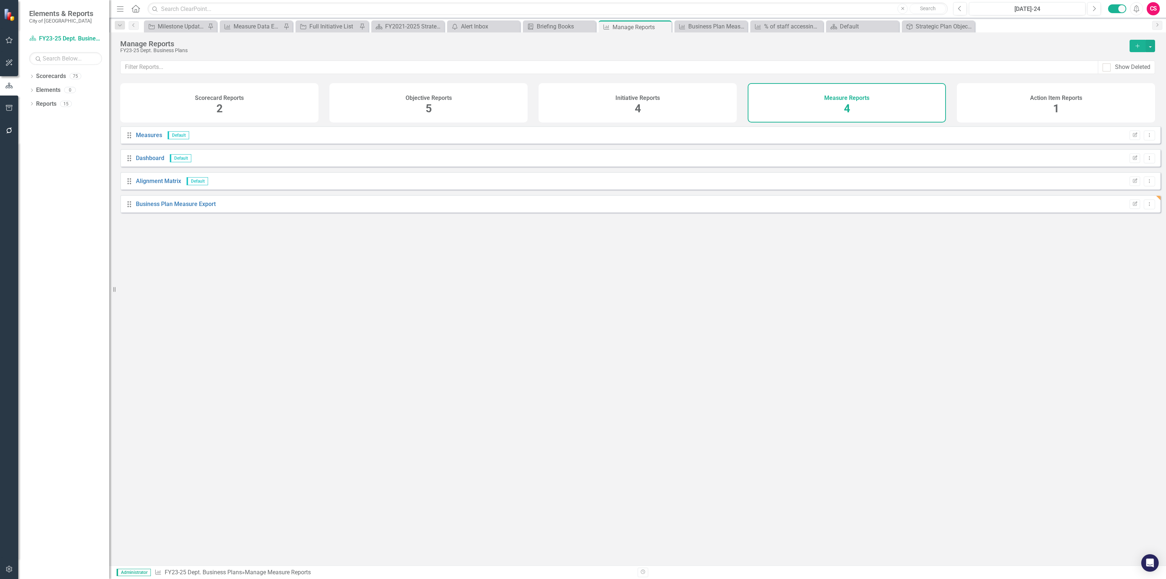
click at [409, 97] on h4 "Objective Reports" at bounding box center [429, 98] width 46 height 7
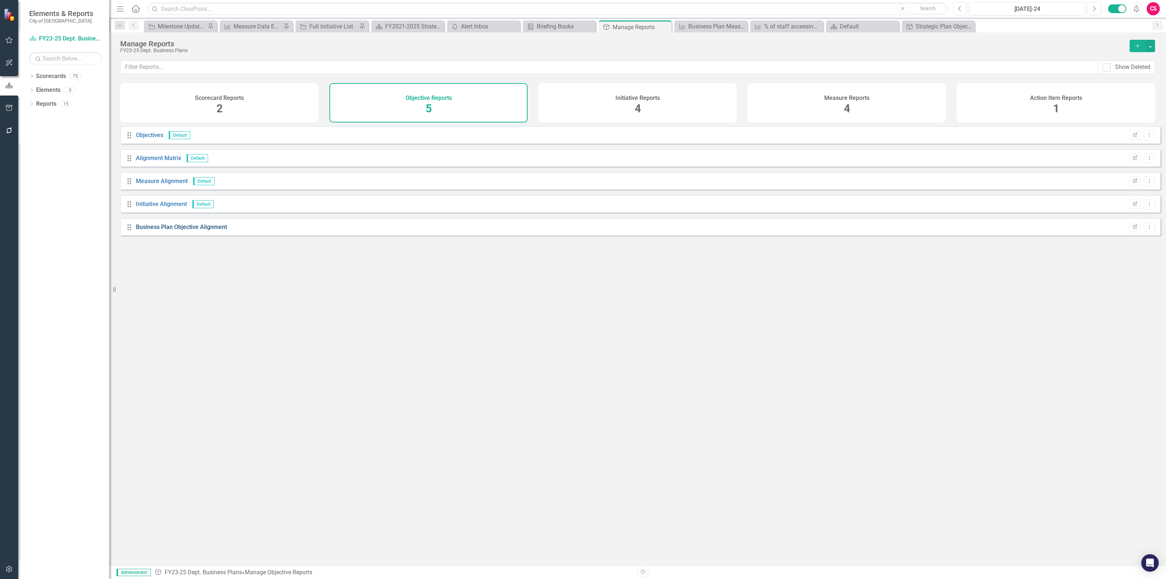
click at [192, 230] on link "Business Plan Objective Alignment" at bounding box center [181, 226] width 91 height 7
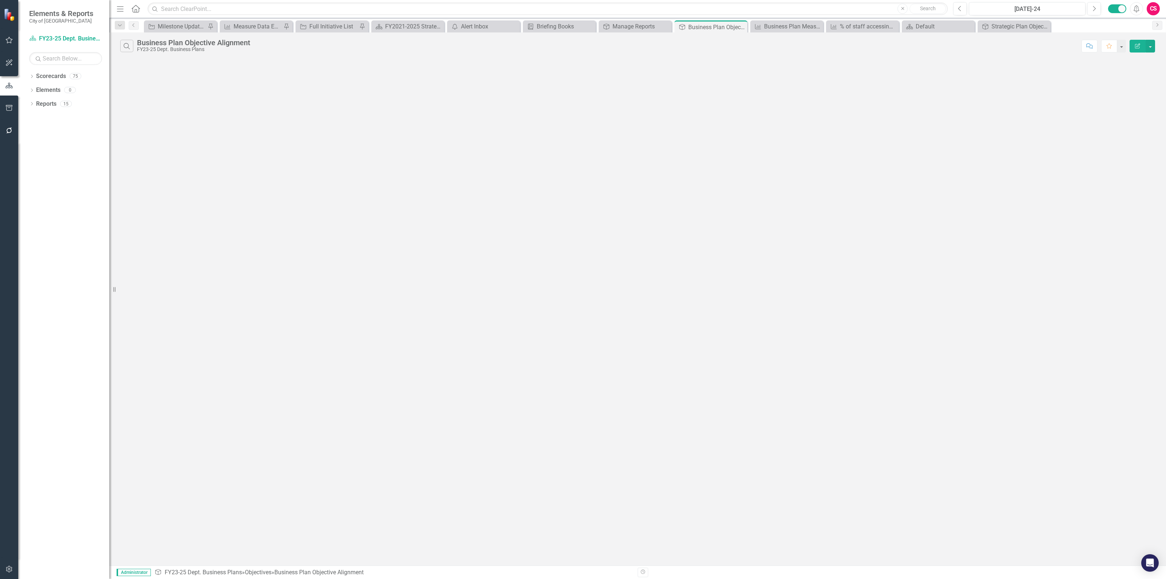
click at [1136, 48] on icon "Edit Report" at bounding box center [1137, 45] width 7 height 5
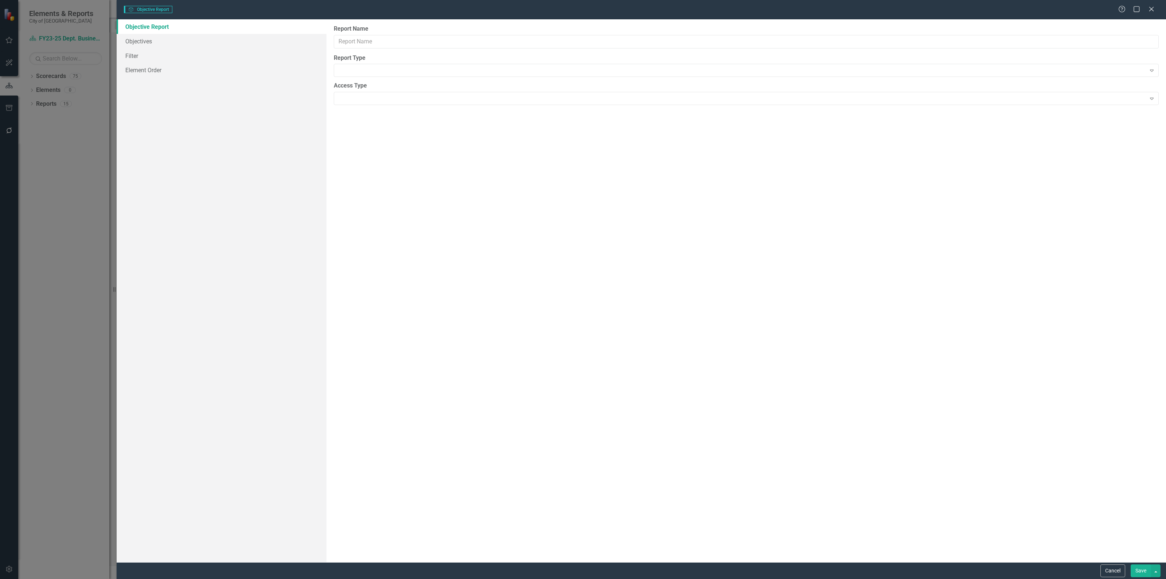
type input "Business Plan Objective Alignment"
click at [1152, 7] on icon "Close" at bounding box center [1151, 8] width 9 height 7
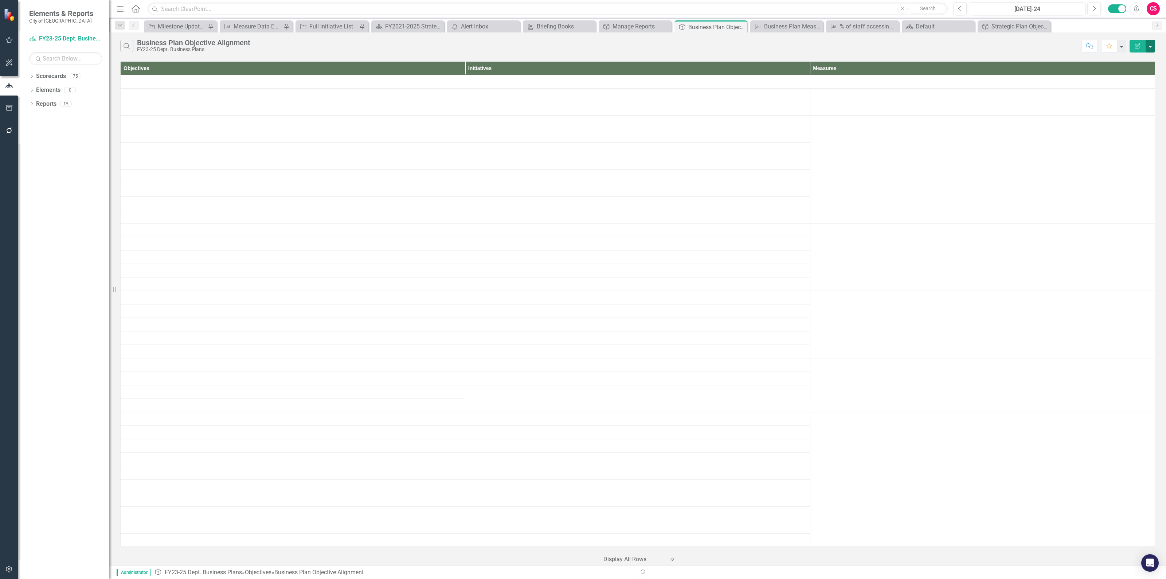
click at [1150, 47] on button "button" at bounding box center [1150, 46] width 9 height 13
click at [1135, 76] on link "PDF Export to PDF" at bounding box center [1126, 74] width 58 height 13
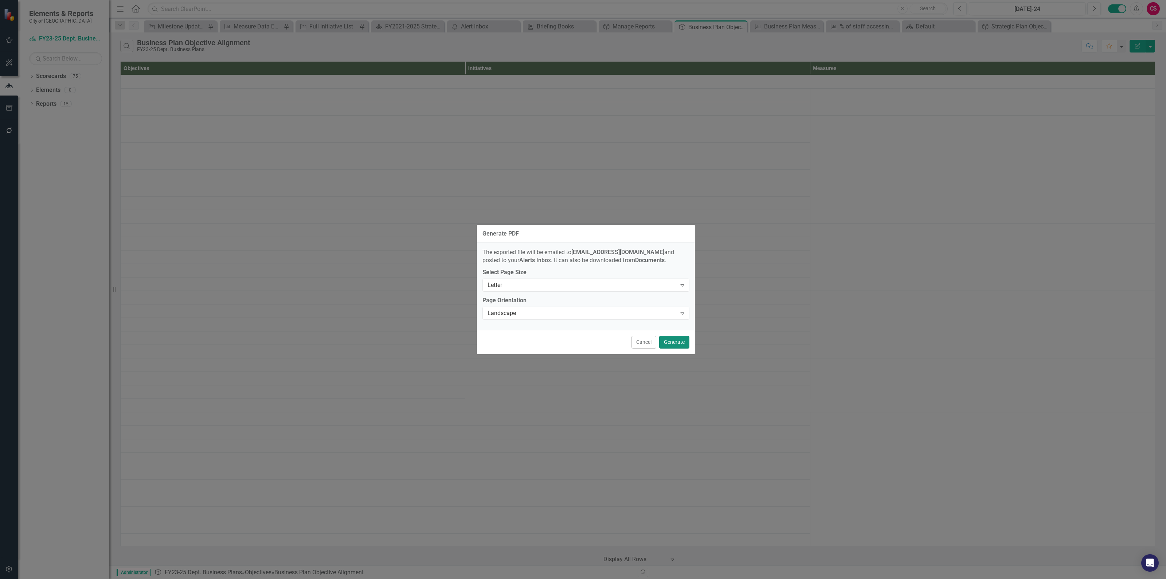
click at [670, 341] on button "Generate" at bounding box center [674, 342] width 30 height 13
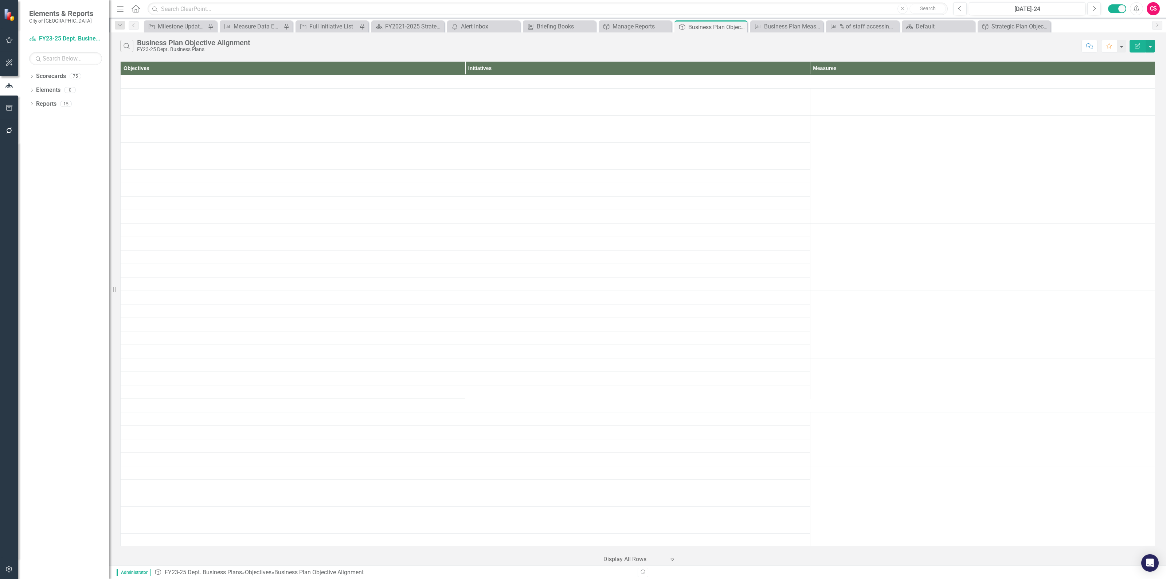
click at [1139, 8] on icon "Alerts" at bounding box center [1137, 8] width 8 height 7
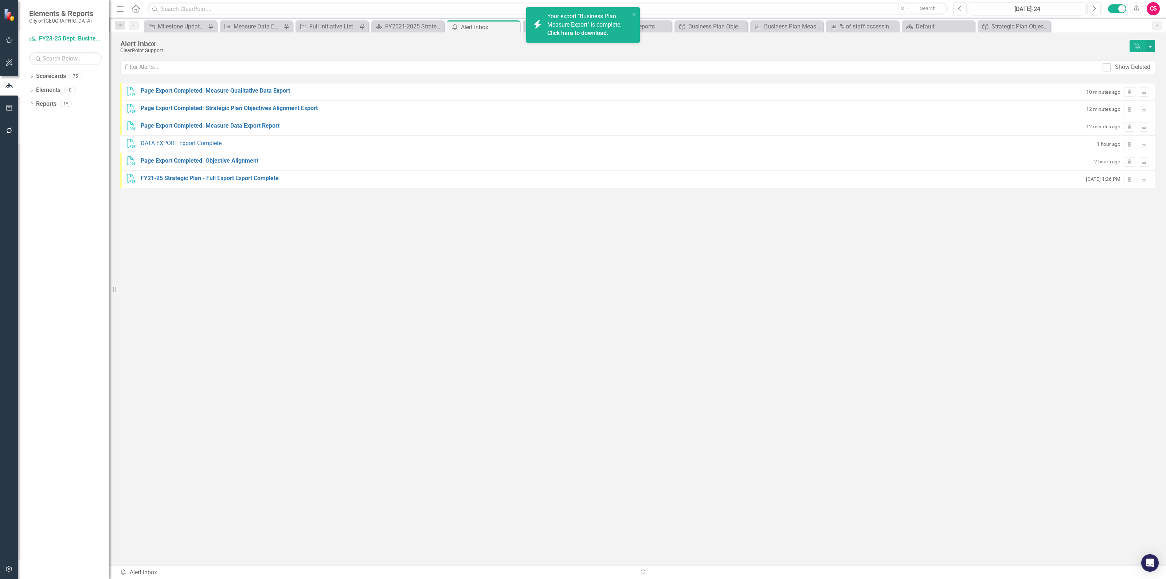
click at [582, 35] on link "Click here to download." at bounding box center [577, 33] width 61 height 7
click at [1138, 9] on icon "button" at bounding box center [1136, 8] width 5 height 7
click at [731, 68] on input "text" at bounding box center [610, 66] width 978 height 13
click at [559, 40] on link "Click here to download." at bounding box center [577, 41] width 61 height 7
